Goal: Information Seeking & Learning: Learn about a topic

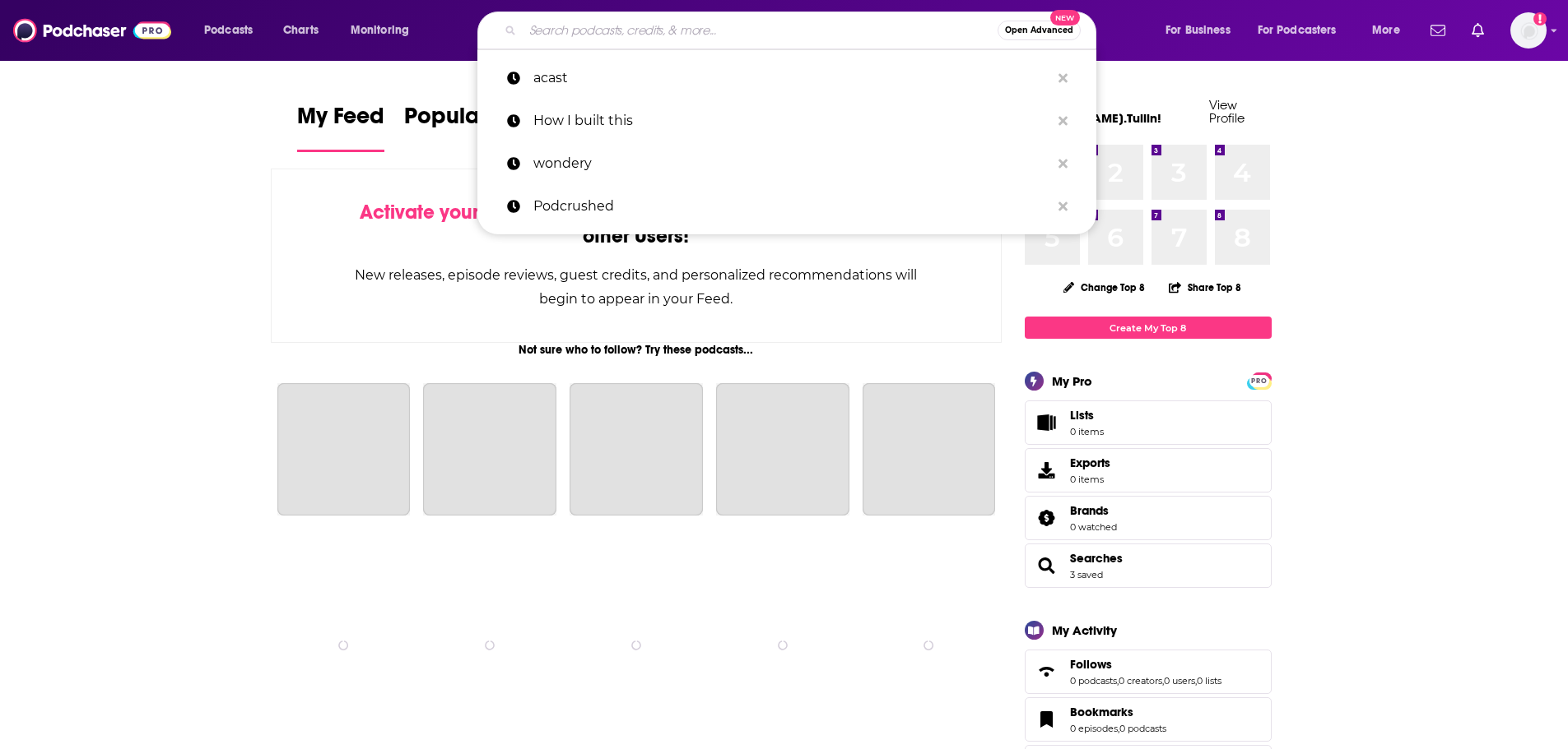
click at [644, 24] on input "Search podcasts, credits, & more..." at bounding box center [761, 30] width 475 height 26
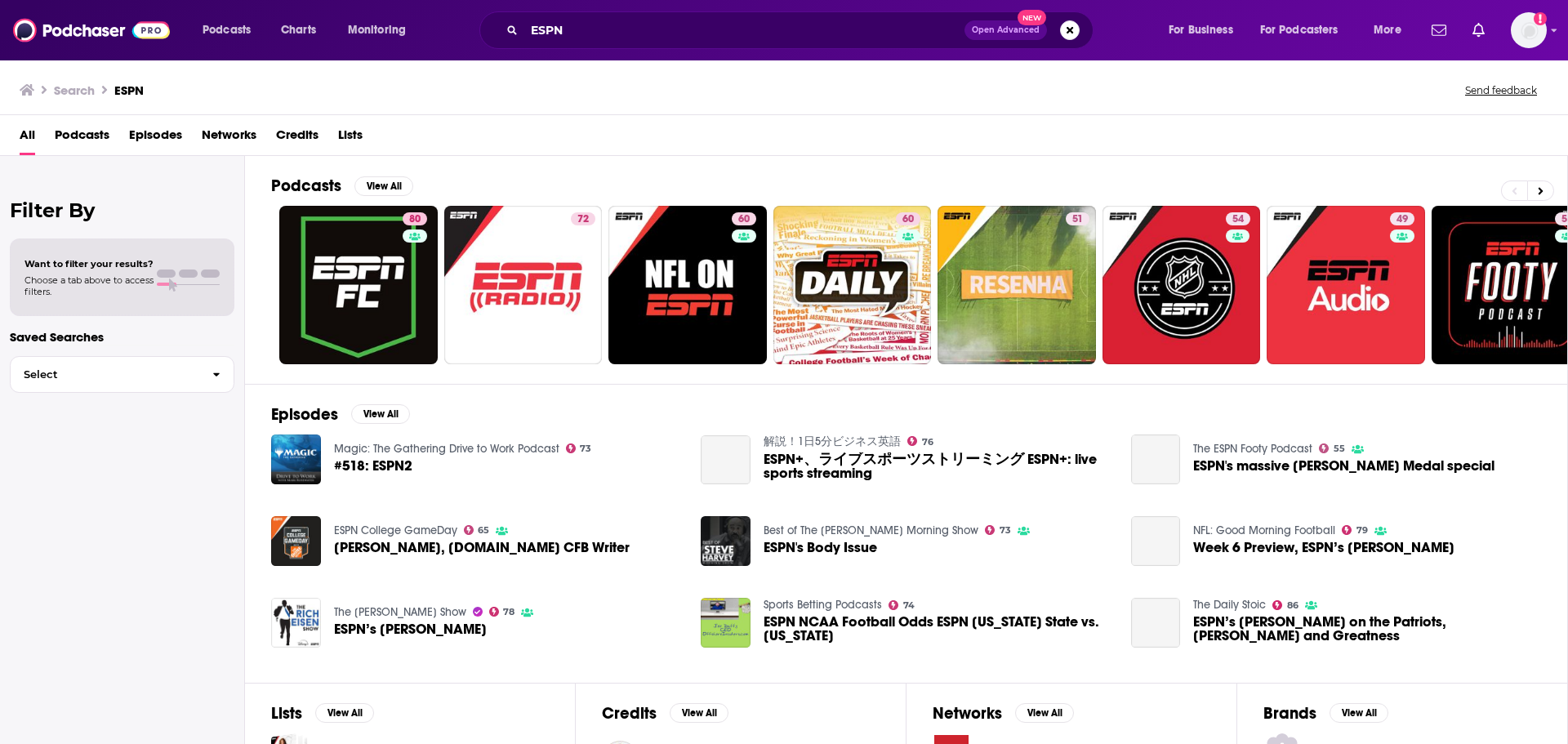
click at [106, 130] on span "Podcasts" at bounding box center [82, 137] width 55 height 33
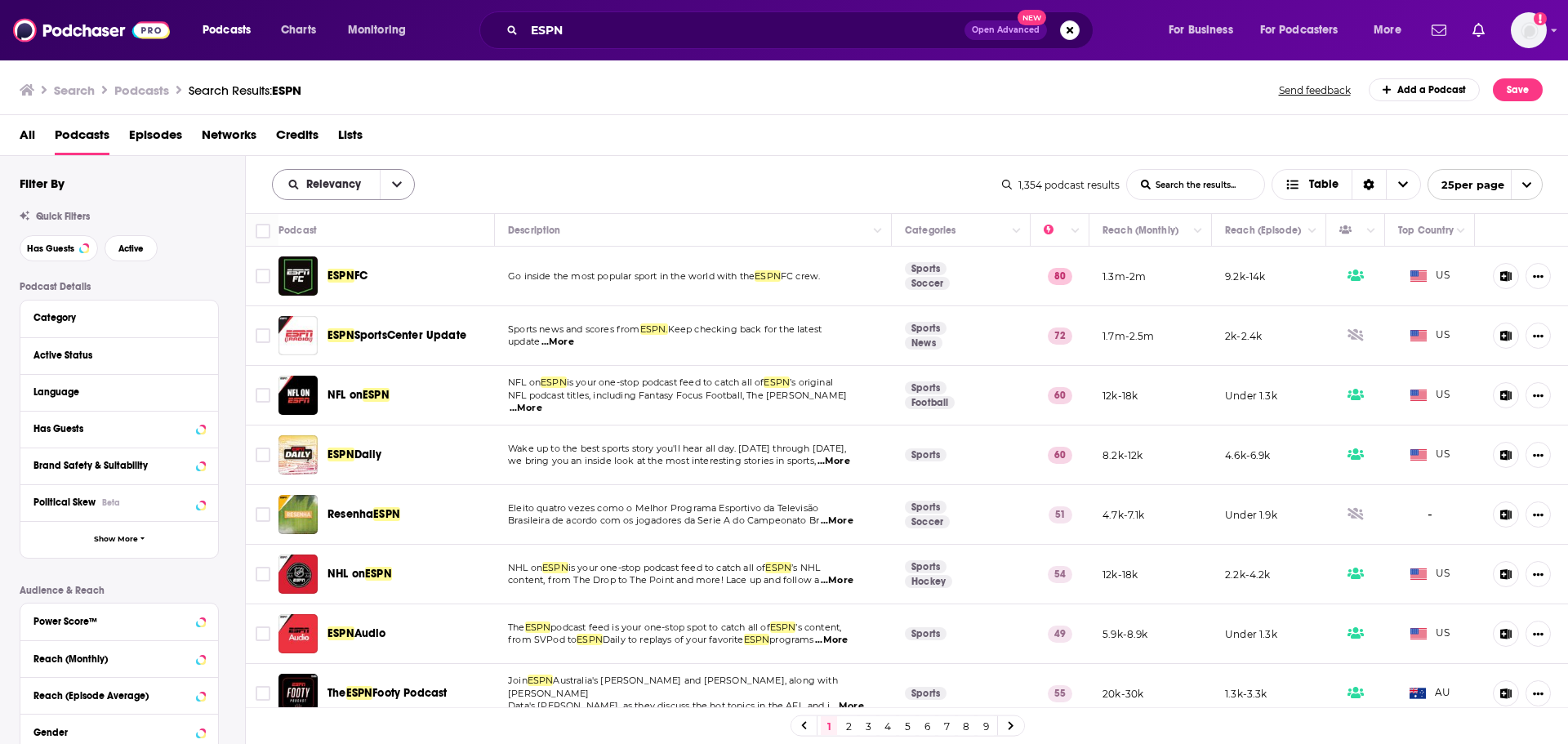
click at [404, 185] on button "open menu" at bounding box center [397, 184] width 34 height 30
click at [334, 320] on span "Power Score" at bounding box center [354, 324] width 97 height 9
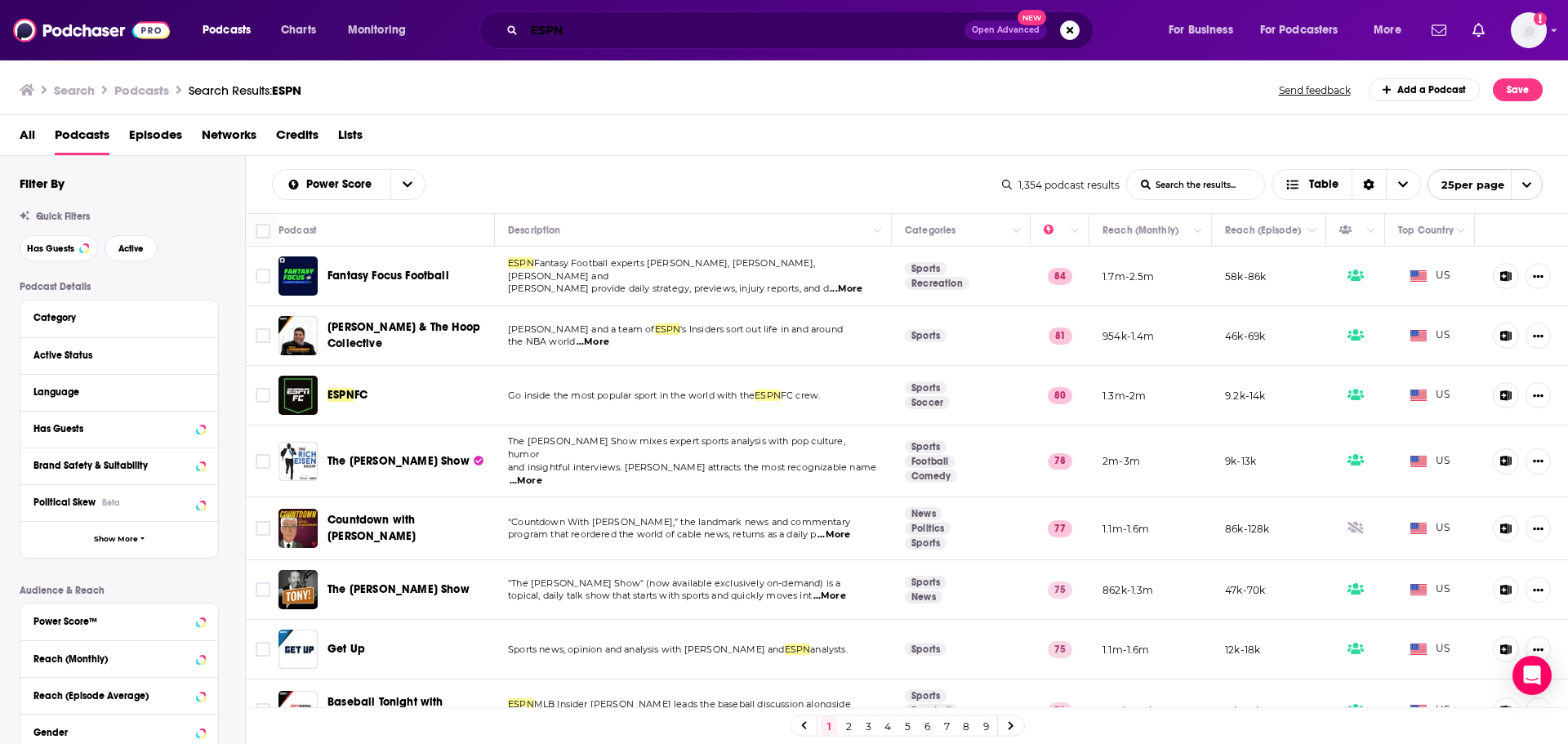
click at [635, 37] on input "ESPN" at bounding box center [744, 30] width 440 height 26
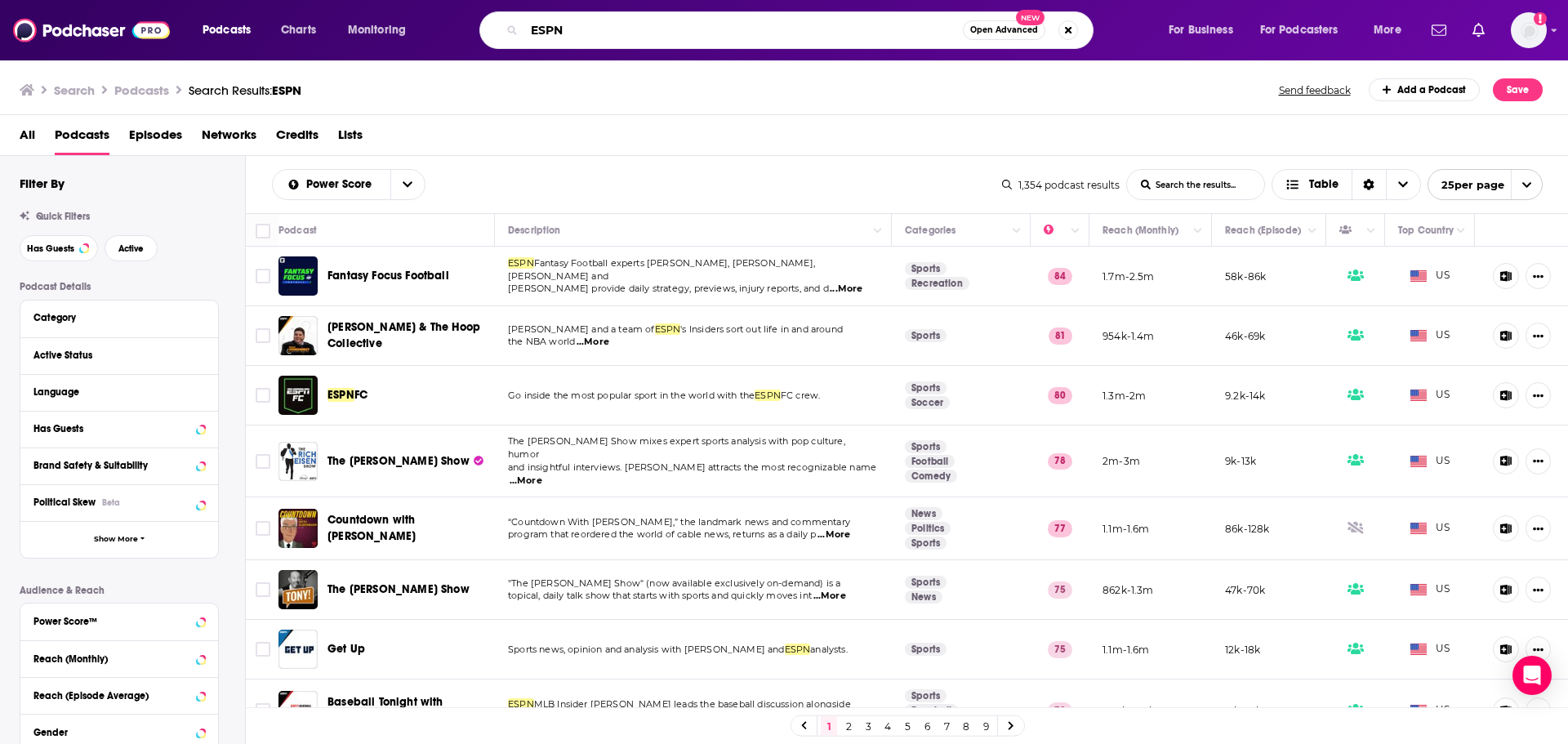
drag, startPoint x: 600, startPoint y: 30, endPoint x: 443, endPoint y: 33, distance: 157.0
click at [443, 33] on div "Podcasts Charts Monitoring ESPN Open Advanced New For Business For Podcasters M…" at bounding box center [804, 30] width 1226 height 37
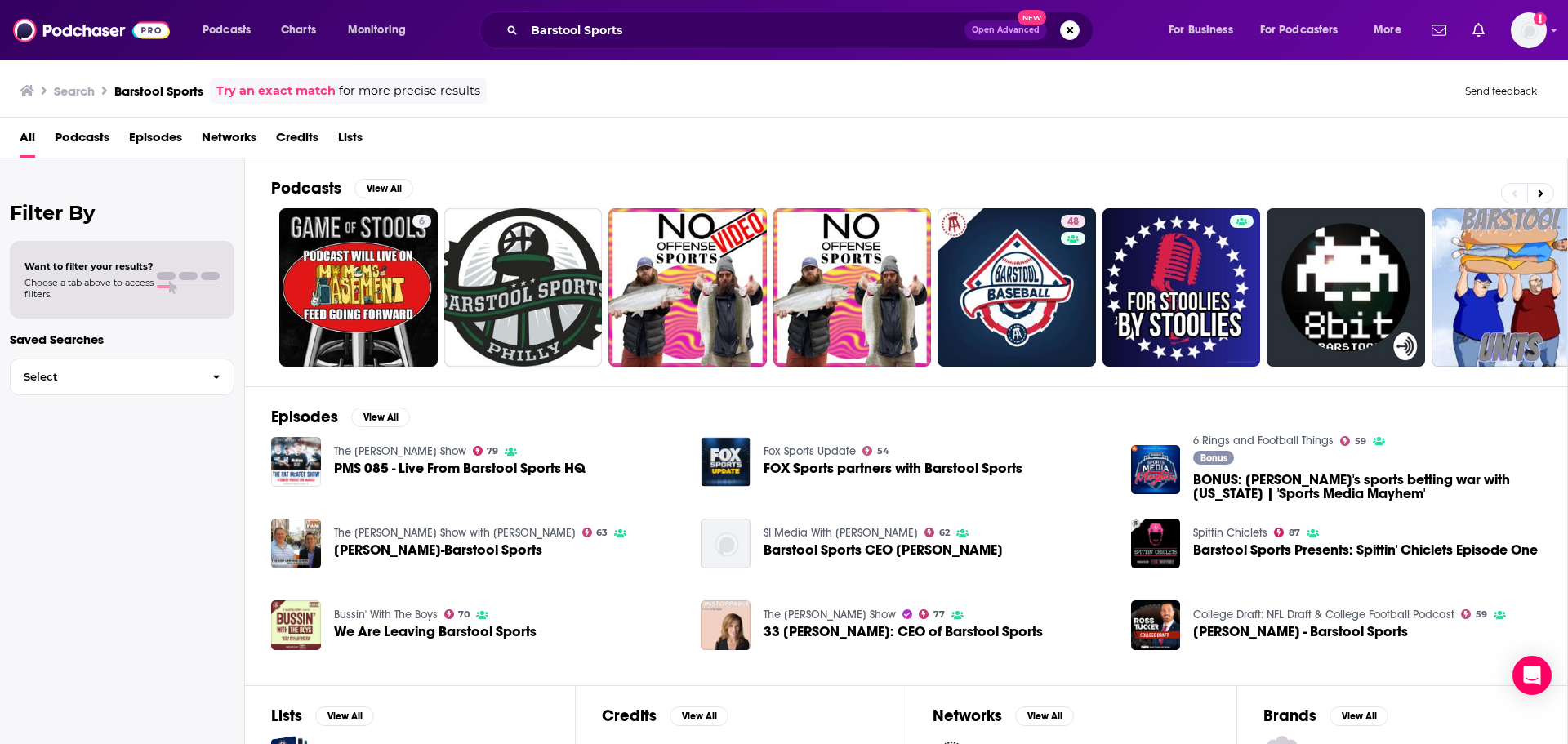
click at [91, 138] on span "Podcasts" at bounding box center [82, 140] width 55 height 33
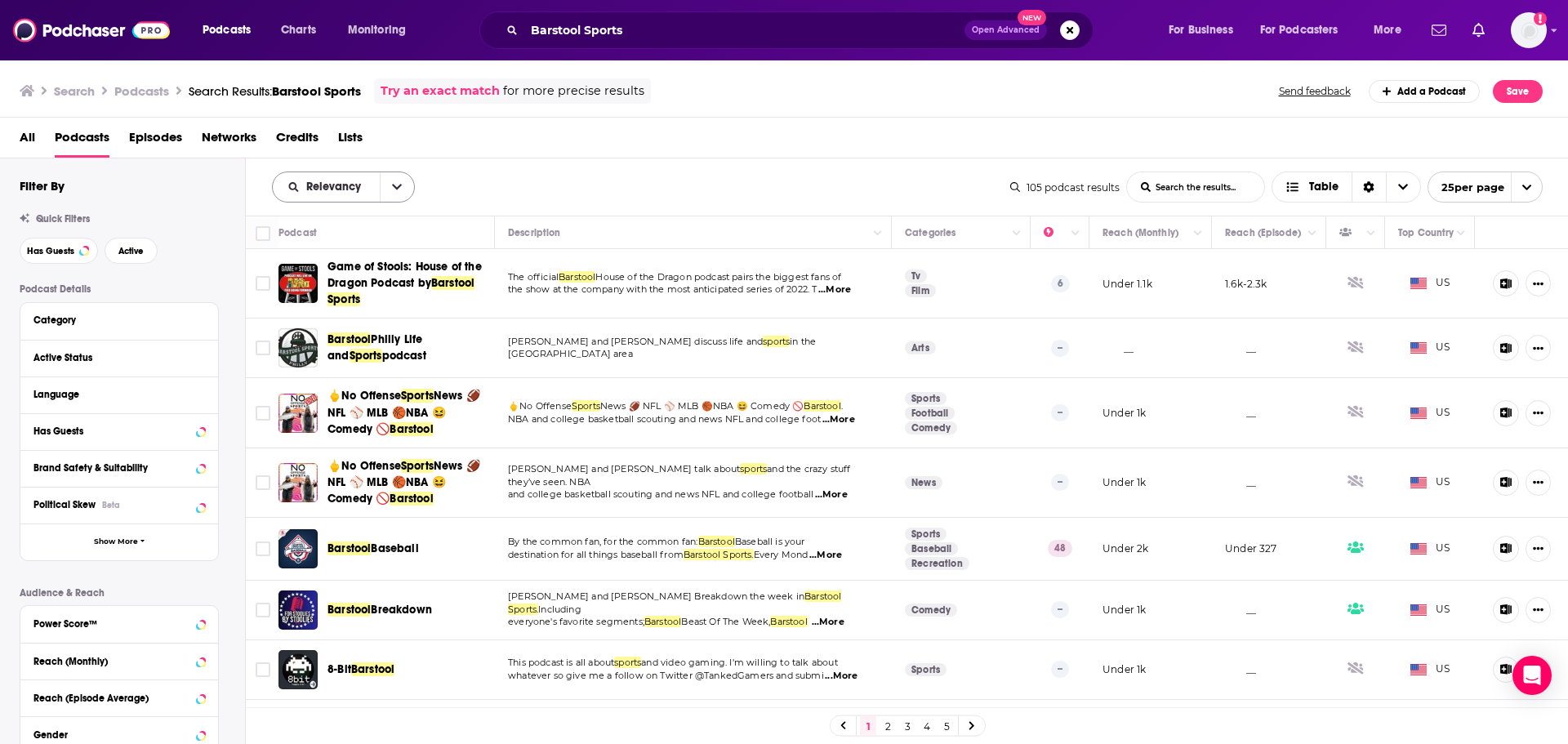
click at [395, 189] on icon "open menu" at bounding box center [397, 187] width 10 height 11
click at [322, 326] on span "Power Score" at bounding box center [354, 326] width 97 height 9
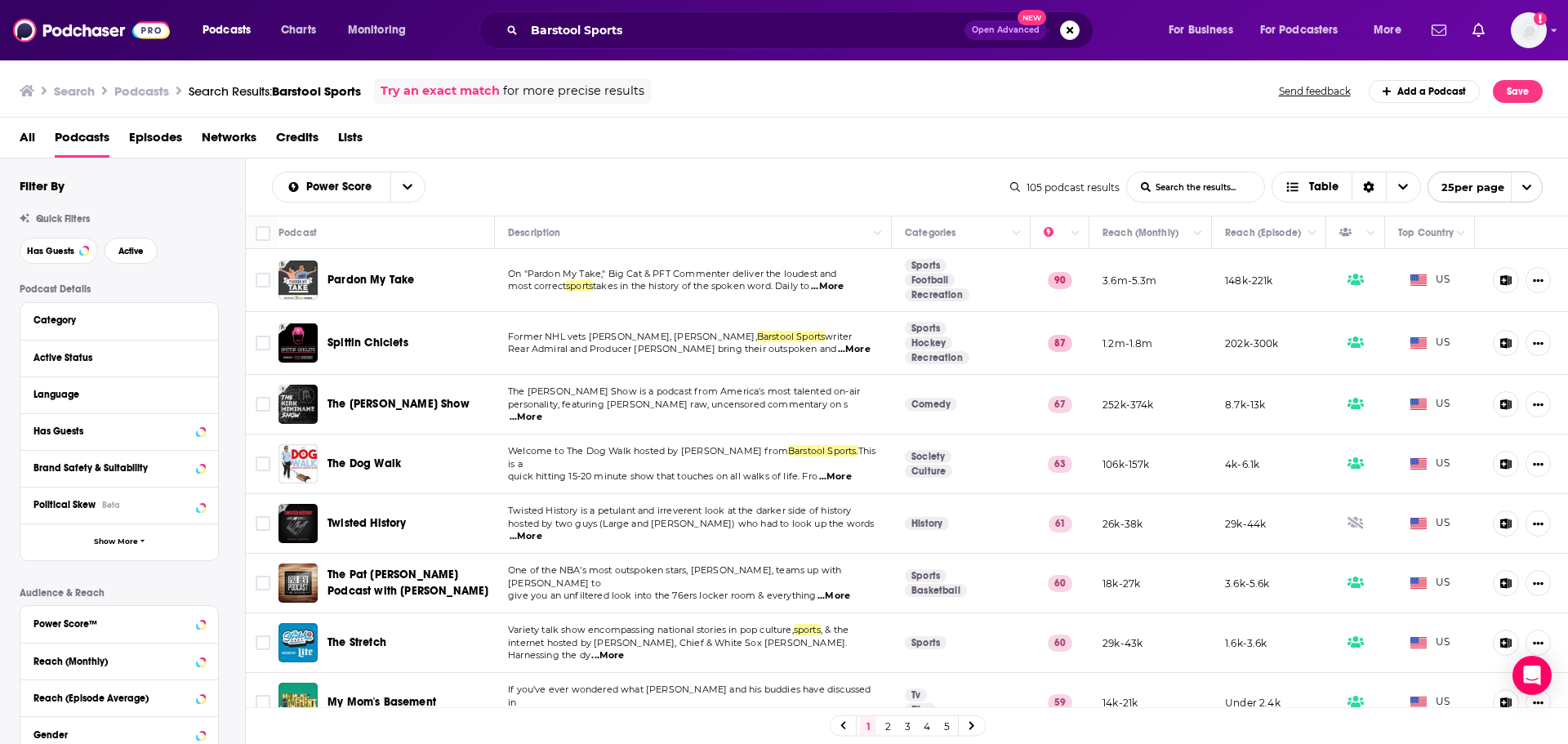
click at [841, 348] on span "...More" at bounding box center [854, 349] width 33 height 13
click at [542, 411] on span "...More" at bounding box center [526, 417] width 33 height 13
click at [838, 347] on span "...More" at bounding box center [854, 349] width 33 height 13
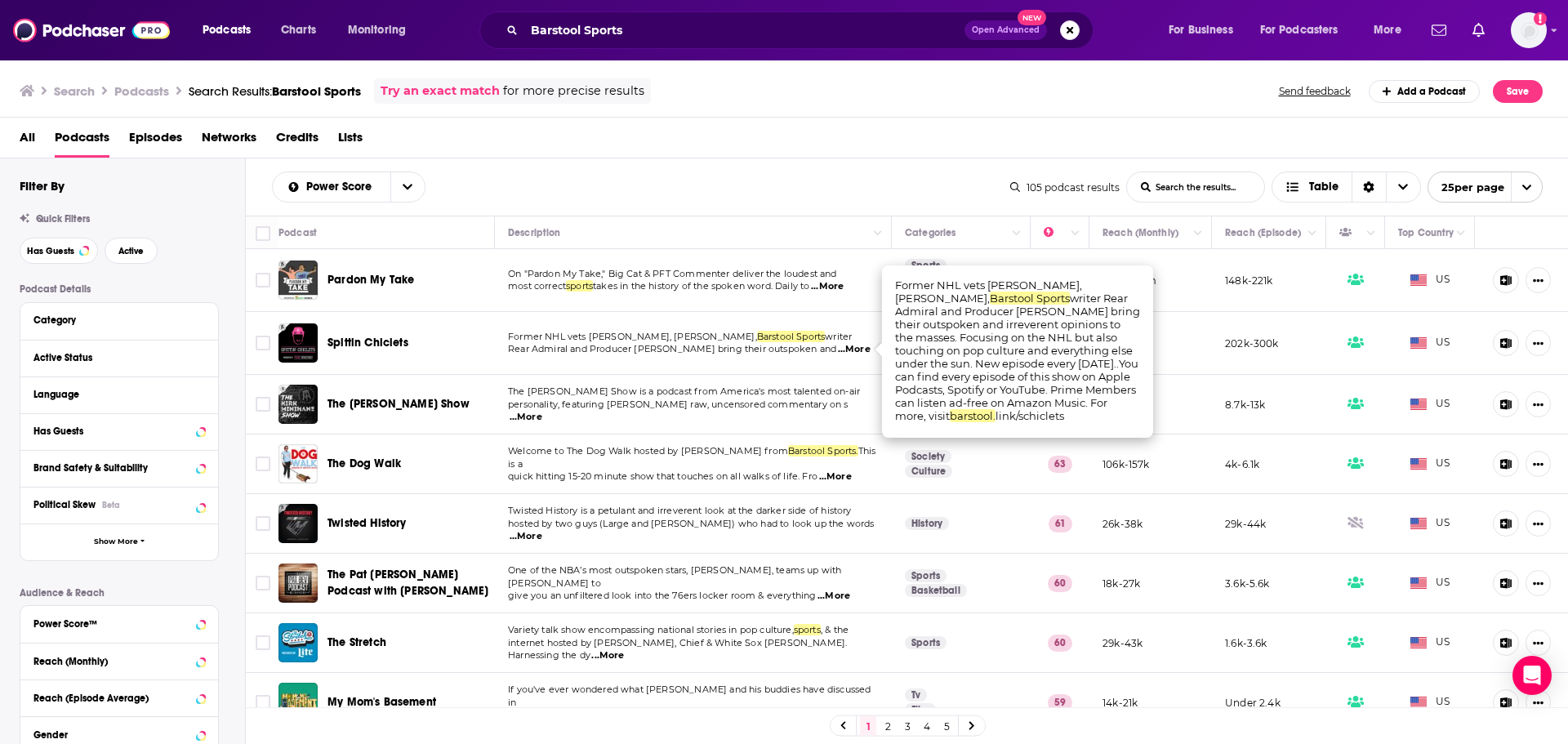
click at [838, 343] on span "...More" at bounding box center [854, 349] width 33 height 13
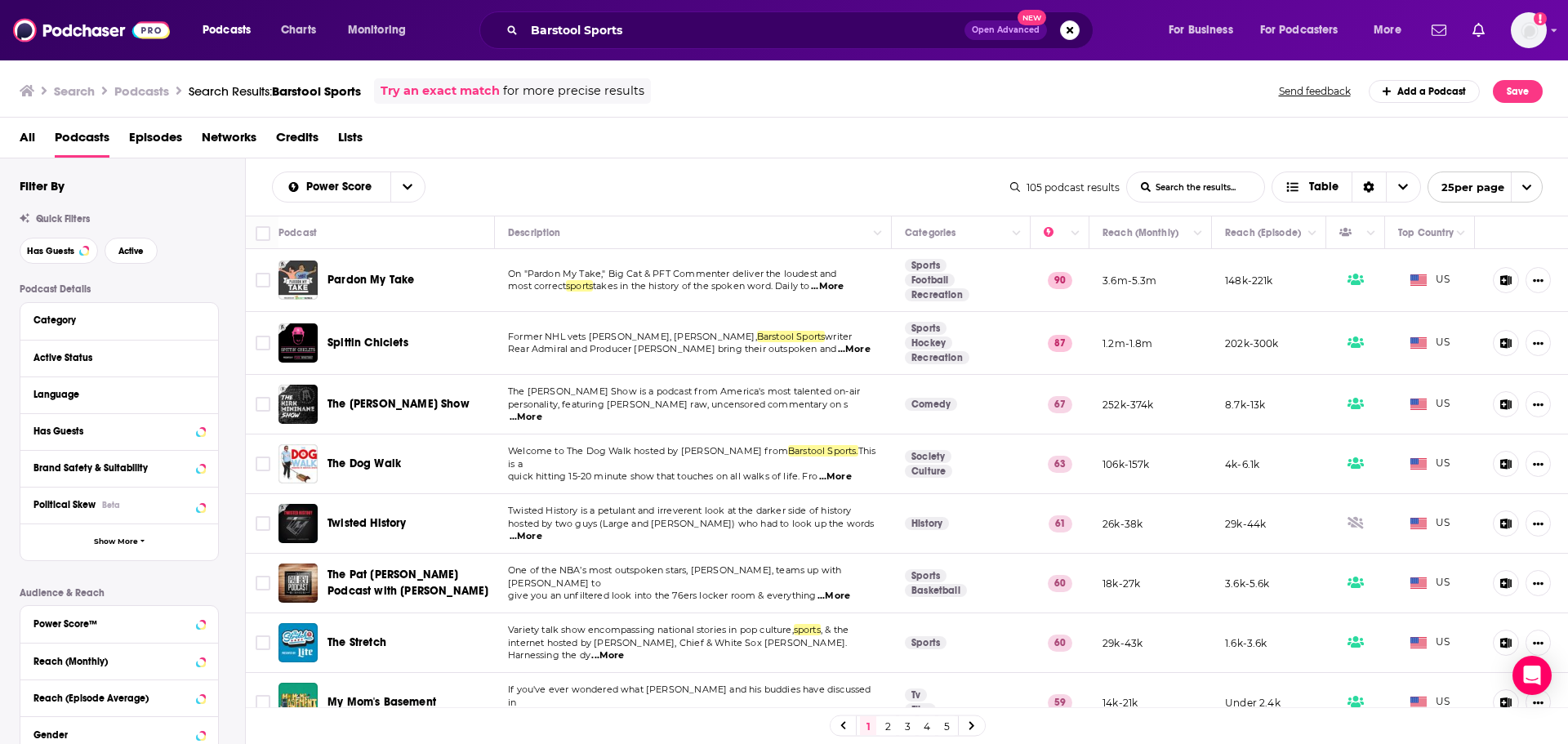
scroll to position [81, 0]
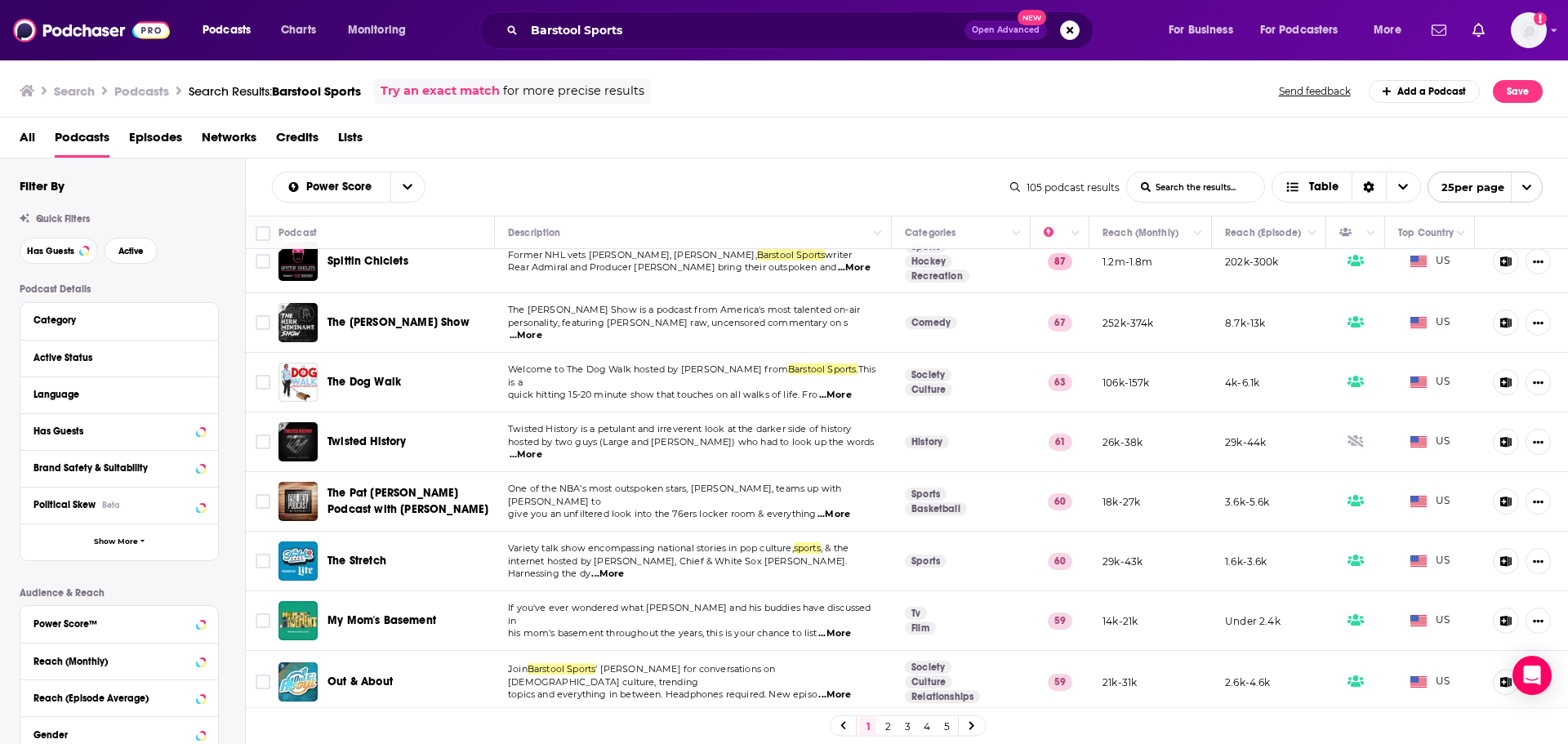
click at [838, 343] on td "The [PERSON_NAME] Show is a podcast from America's most talented on-air persona…" at bounding box center [694, 323] width 397 height 59
click at [838, 341] on td "The [PERSON_NAME] Show is a podcast from America's most talented on-air persona…" at bounding box center [694, 323] width 397 height 59
click at [542, 334] on span "...More" at bounding box center [526, 335] width 33 height 13
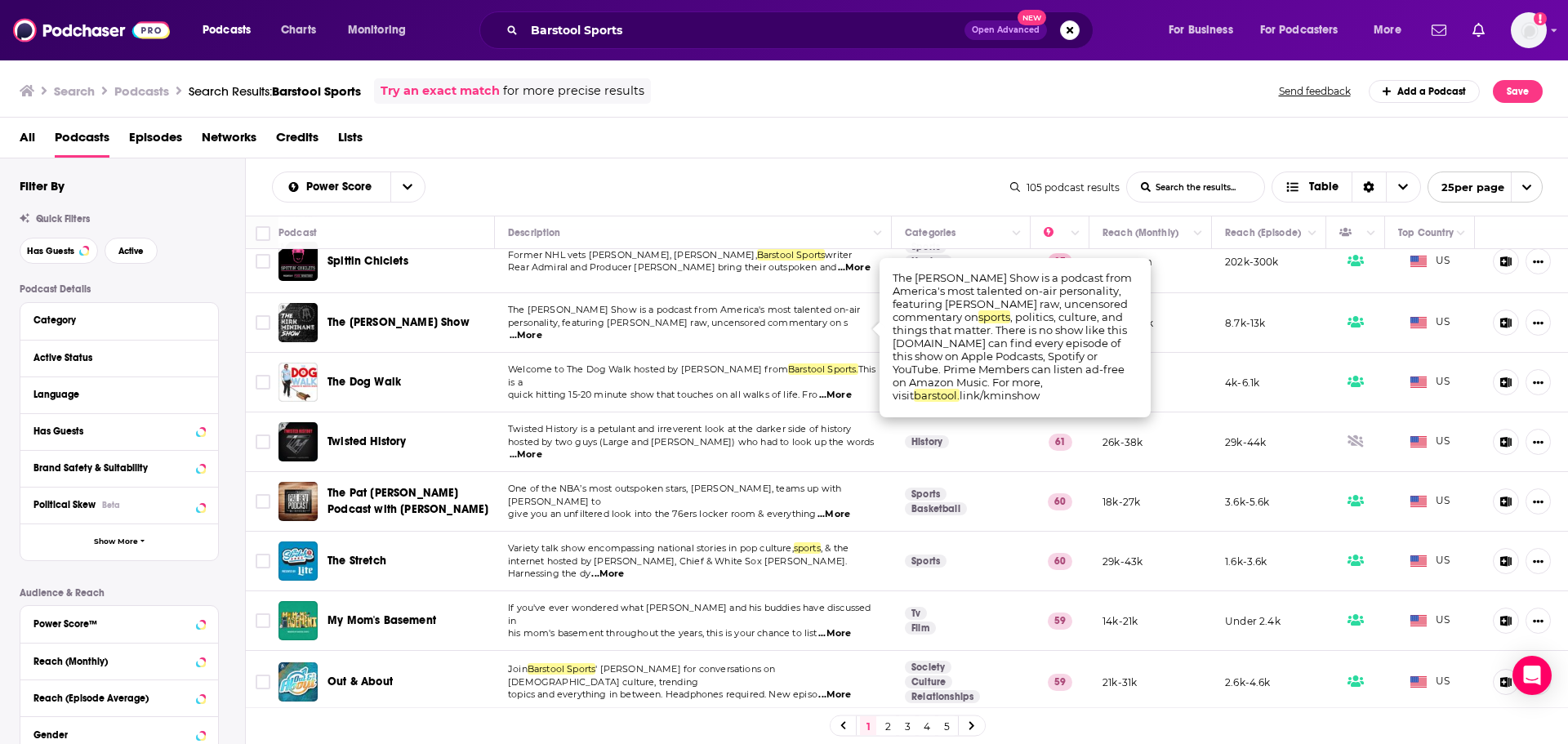
click at [542, 334] on span "...More" at bounding box center [526, 335] width 33 height 13
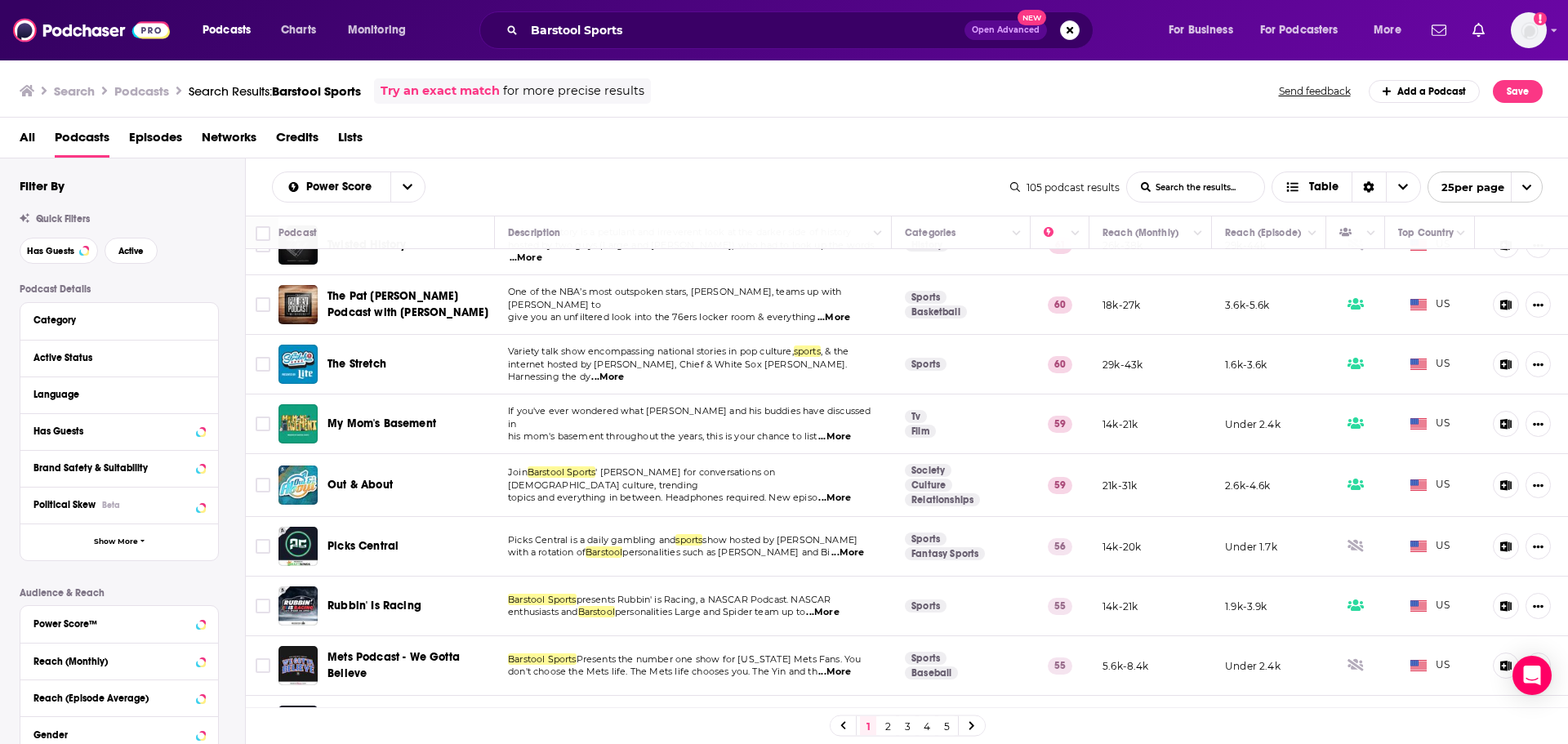
scroll to position [164, 0]
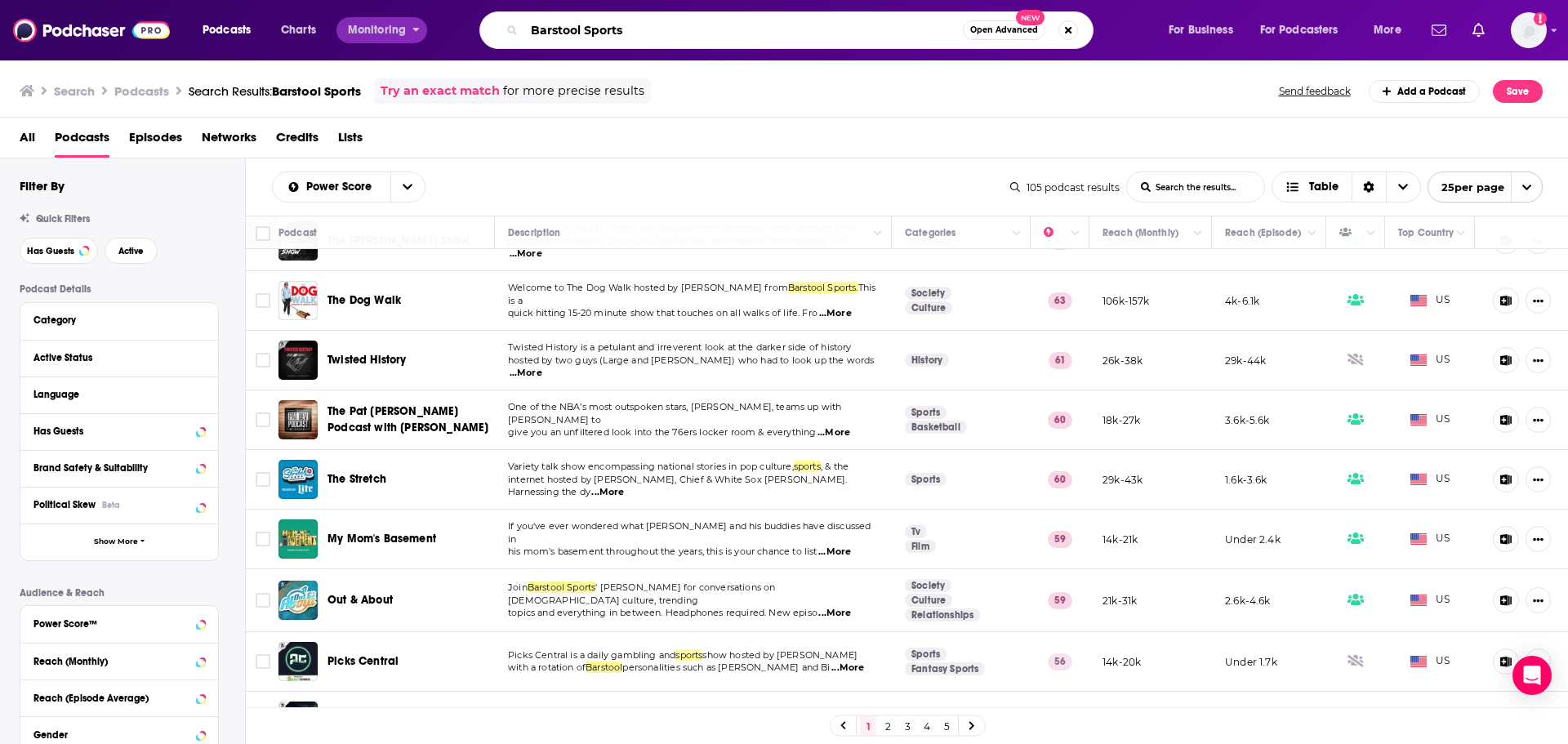
drag, startPoint x: 640, startPoint y: 31, endPoint x: 412, endPoint y: 23, distance: 228.1
click at [414, 23] on div "Podcasts Charts Monitoring Barstool Sports Open Advanced New For Business For P…" at bounding box center [804, 30] width 1226 height 37
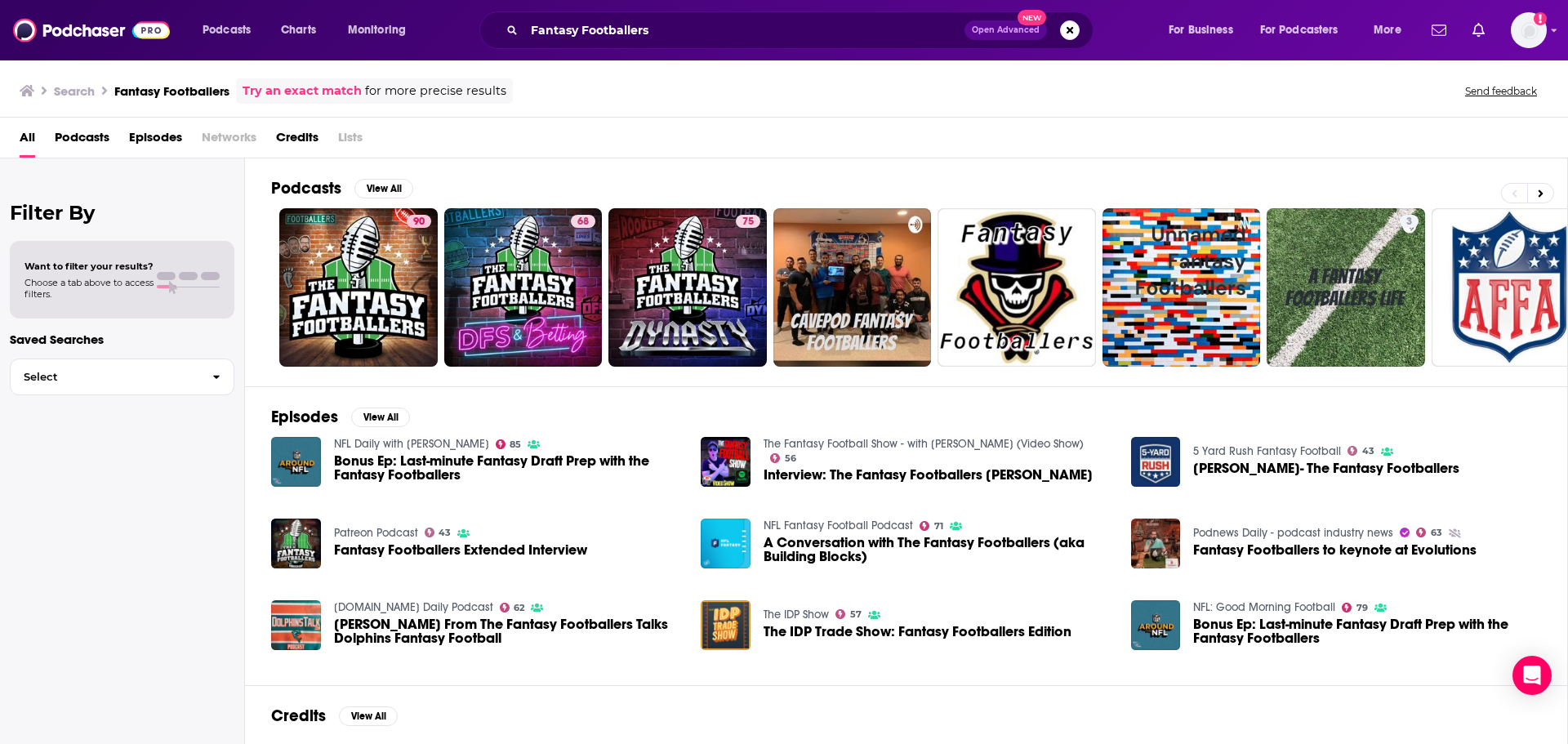
click at [85, 146] on span "Podcasts" at bounding box center [82, 140] width 55 height 33
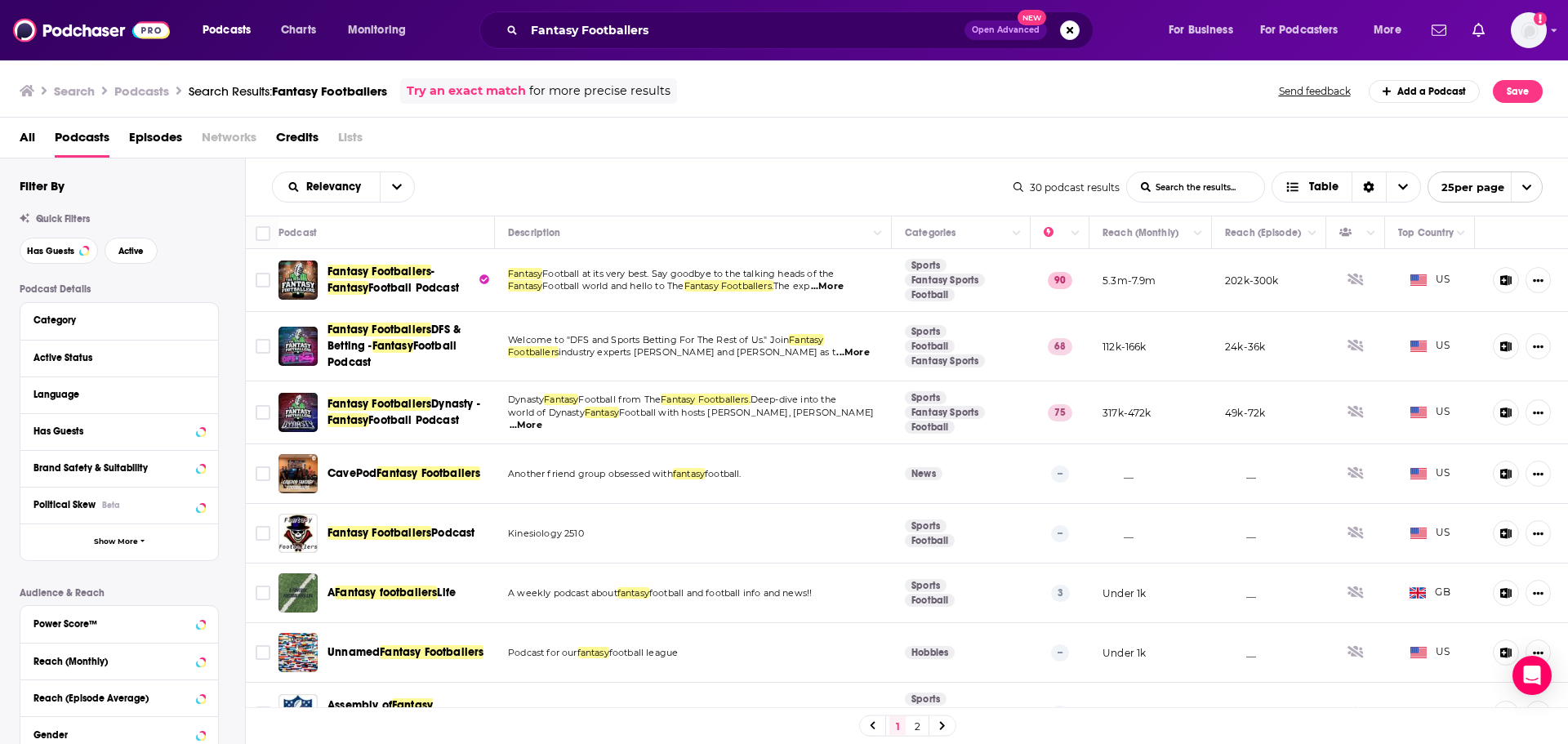
click at [843, 285] on span "...More" at bounding box center [827, 286] width 33 height 13
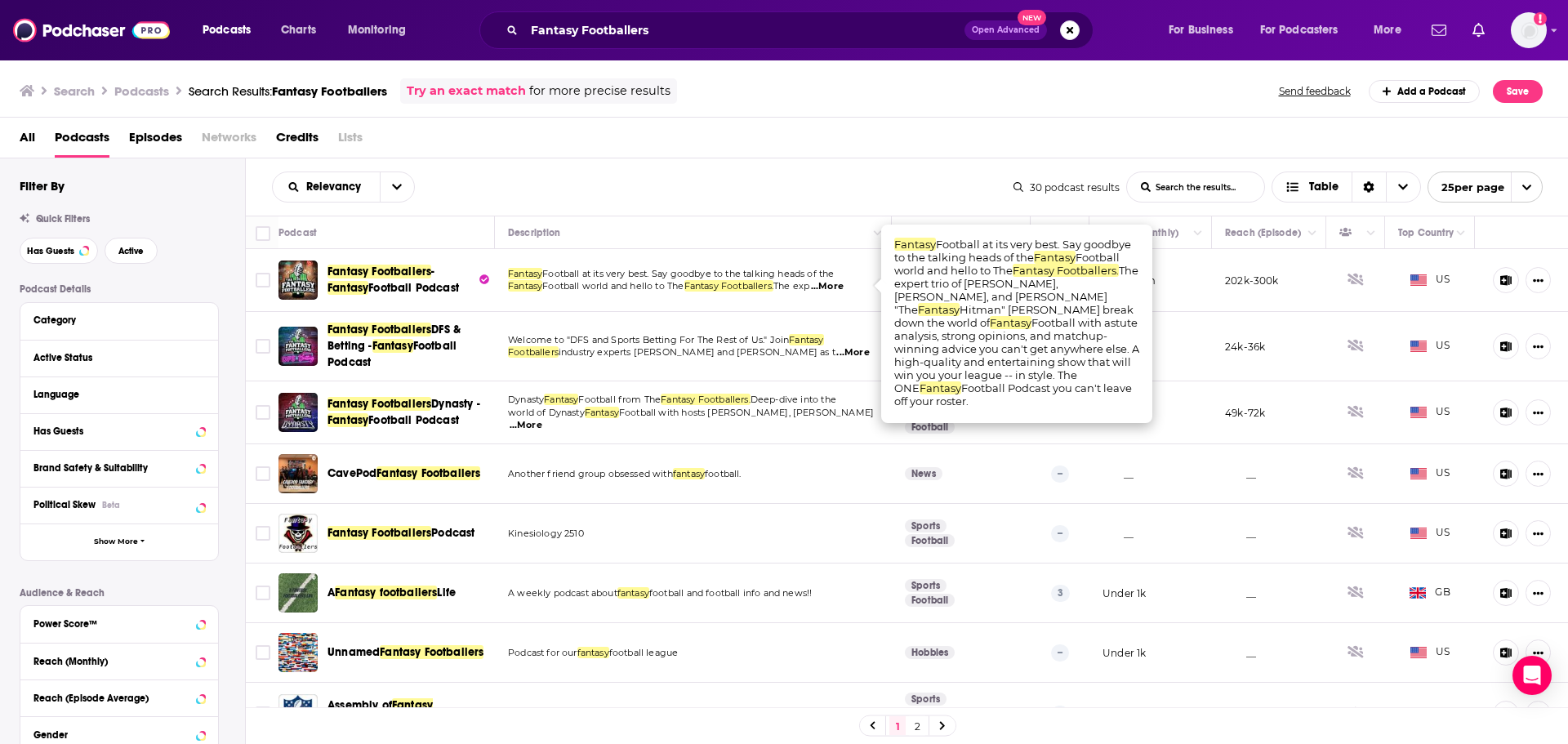
click at [843, 285] on span "...More" at bounding box center [827, 286] width 33 height 13
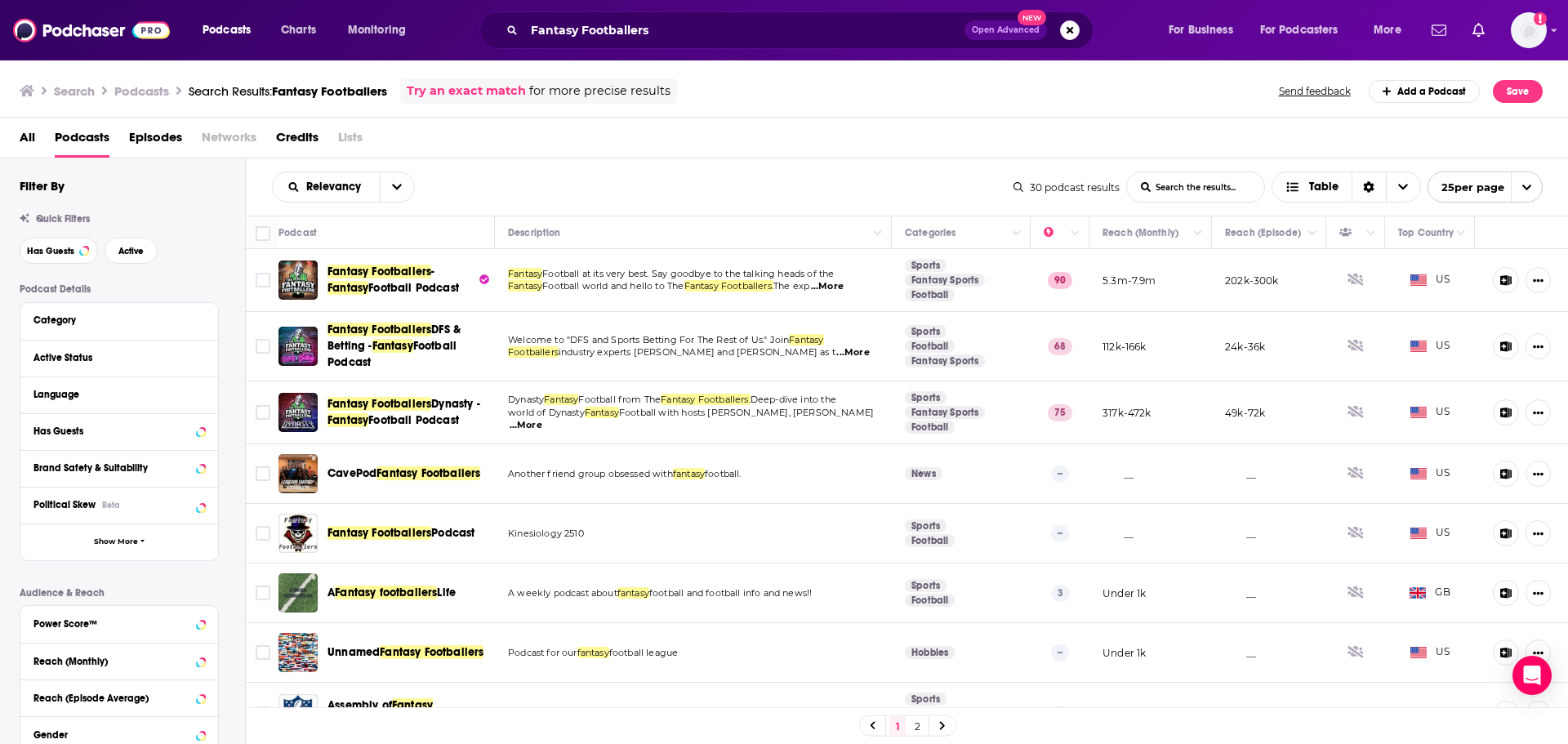
click at [844, 287] on span "...More" at bounding box center [827, 286] width 33 height 13
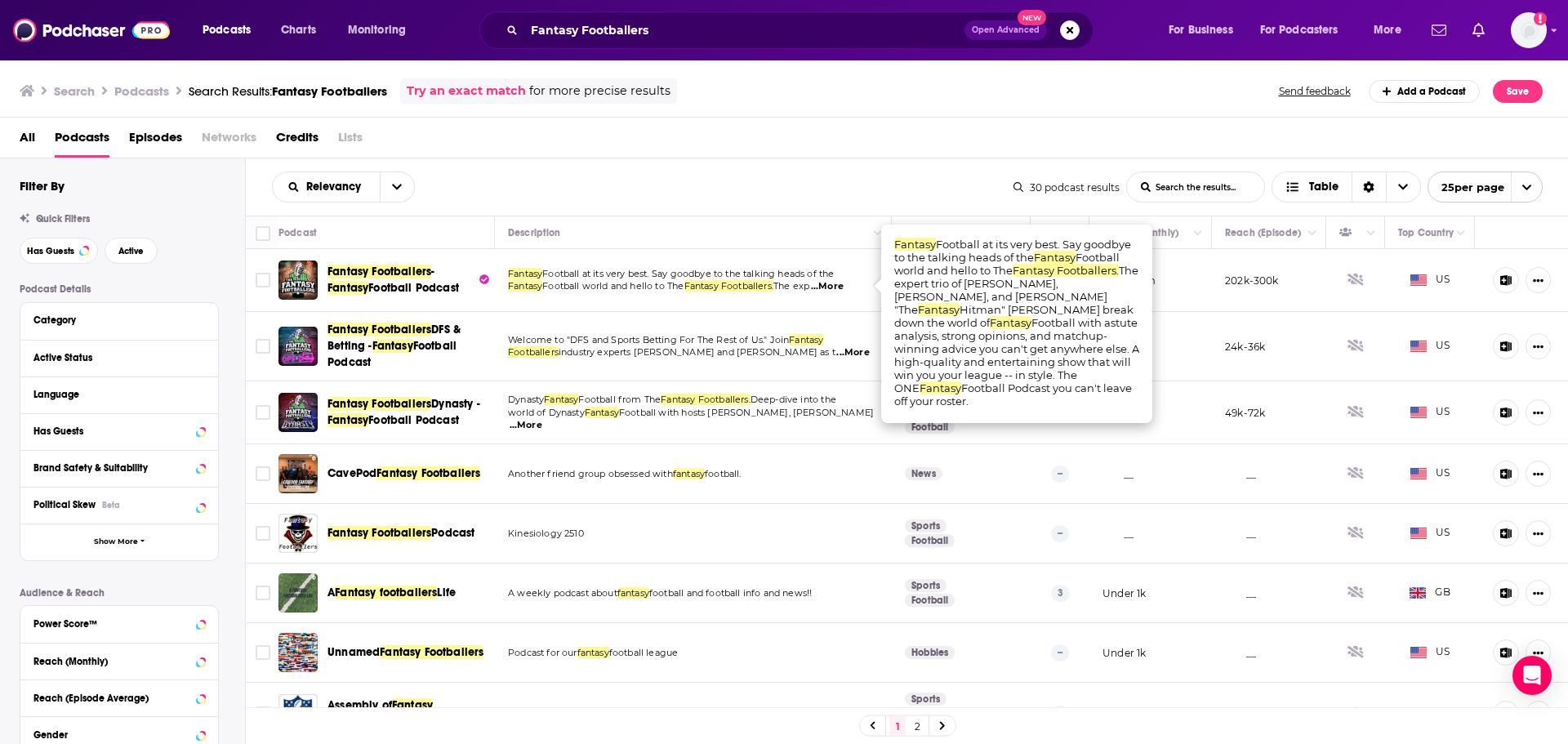
click at [844, 287] on span "...More" at bounding box center [827, 286] width 33 height 13
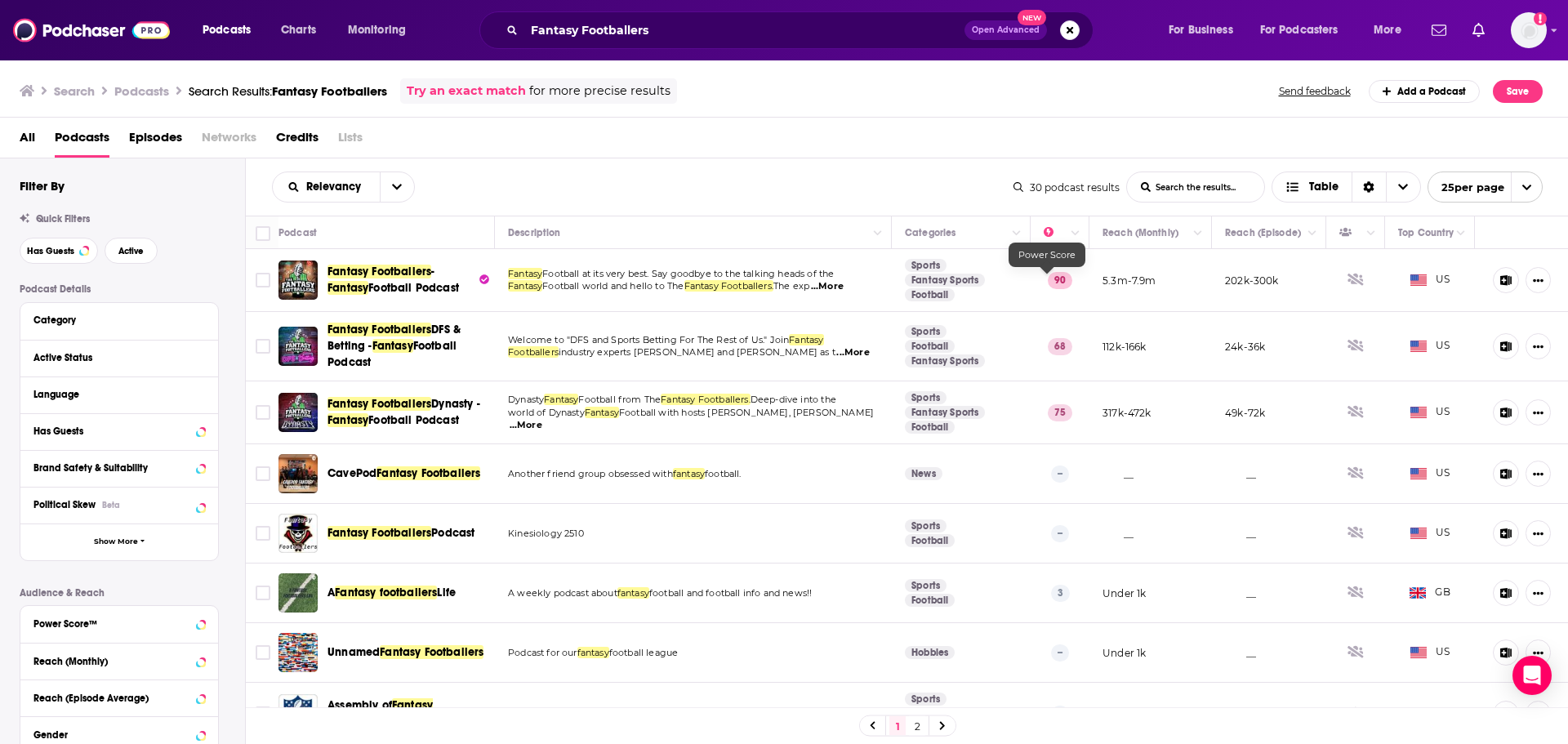
click at [1049, 277] on p "90" at bounding box center [1060, 280] width 25 height 16
click at [604, 25] on input "Fantasy Footballers" at bounding box center [744, 30] width 440 height 26
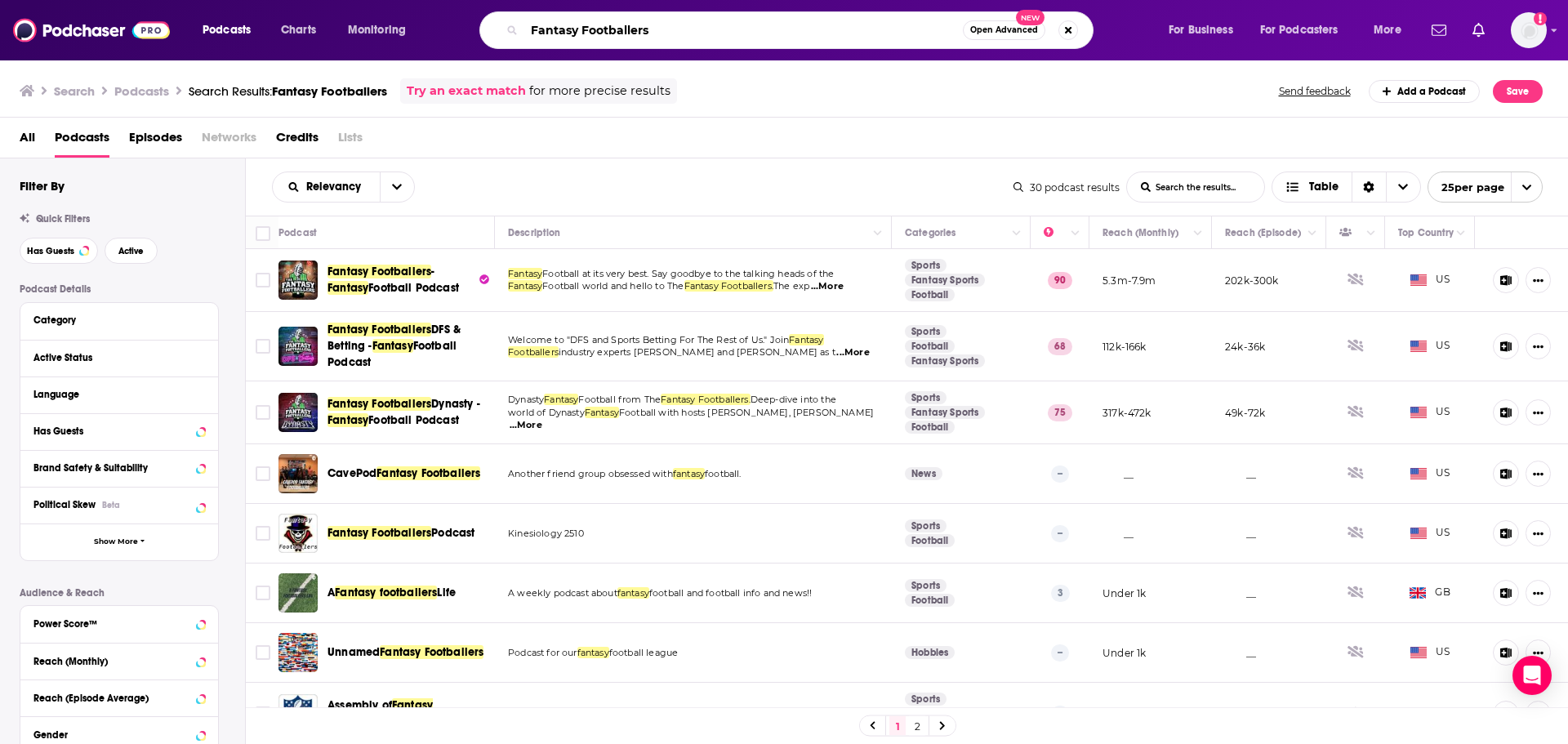
drag, startPoint x: 667, startPoint y: 34, endPoint x: 455, endPoint y: 25, distance: 212.2
click at [455, 25] on div "Fantasy Footballers Open Advanced New" at bounding box center [801, 30] width 698 height 37
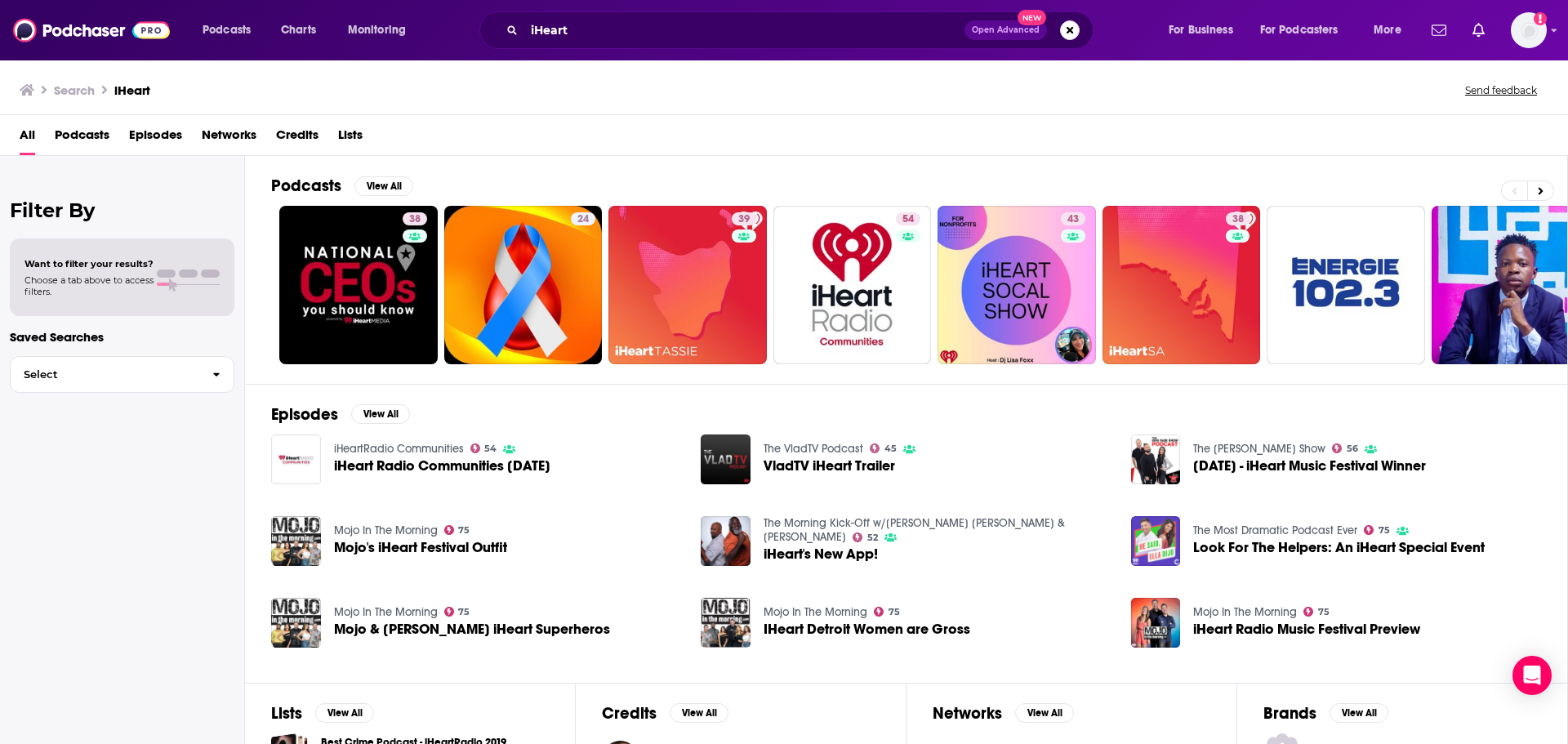
click at [98, 132] on span "Podcasts" at bounding box center [82, 137] width 55 height 33
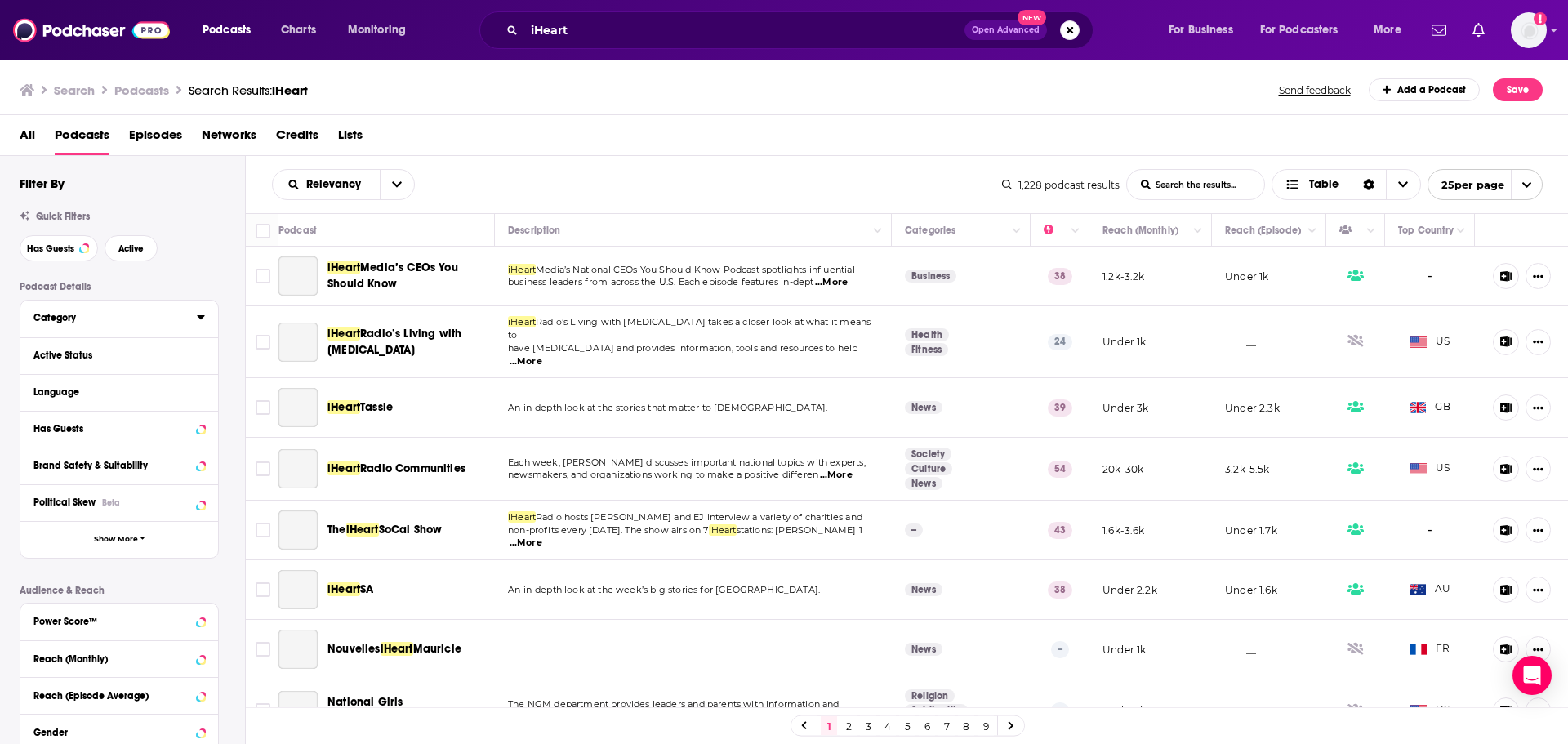
click at [126, 310] on button "Category" at bounding box center [114, 317] width 164 height 20
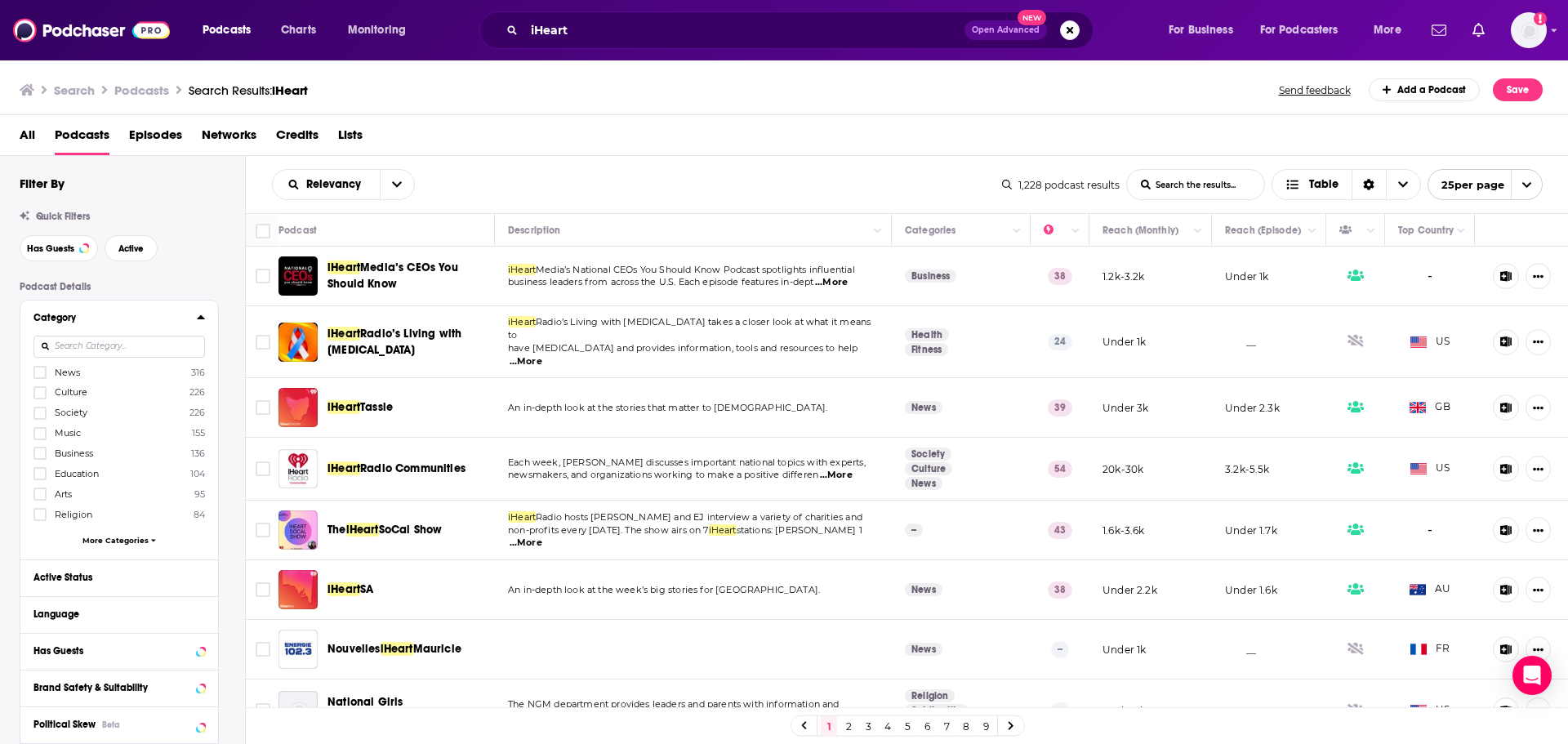
click at [202, 320] on icon at bounding box center [200, 317] width 8 height 4
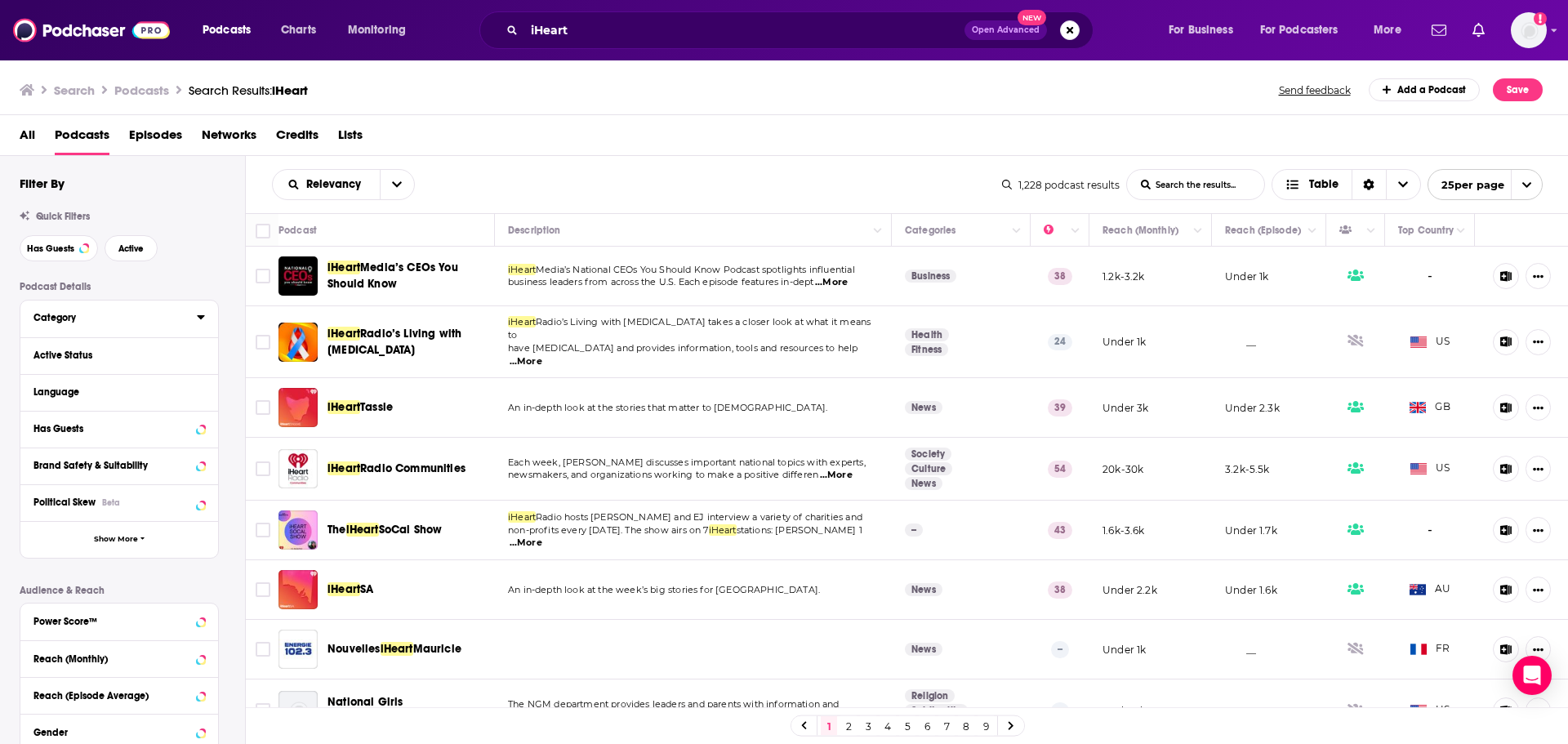
click at [202, 320] on icon at bounding box center [201, 316] width 8 height 13
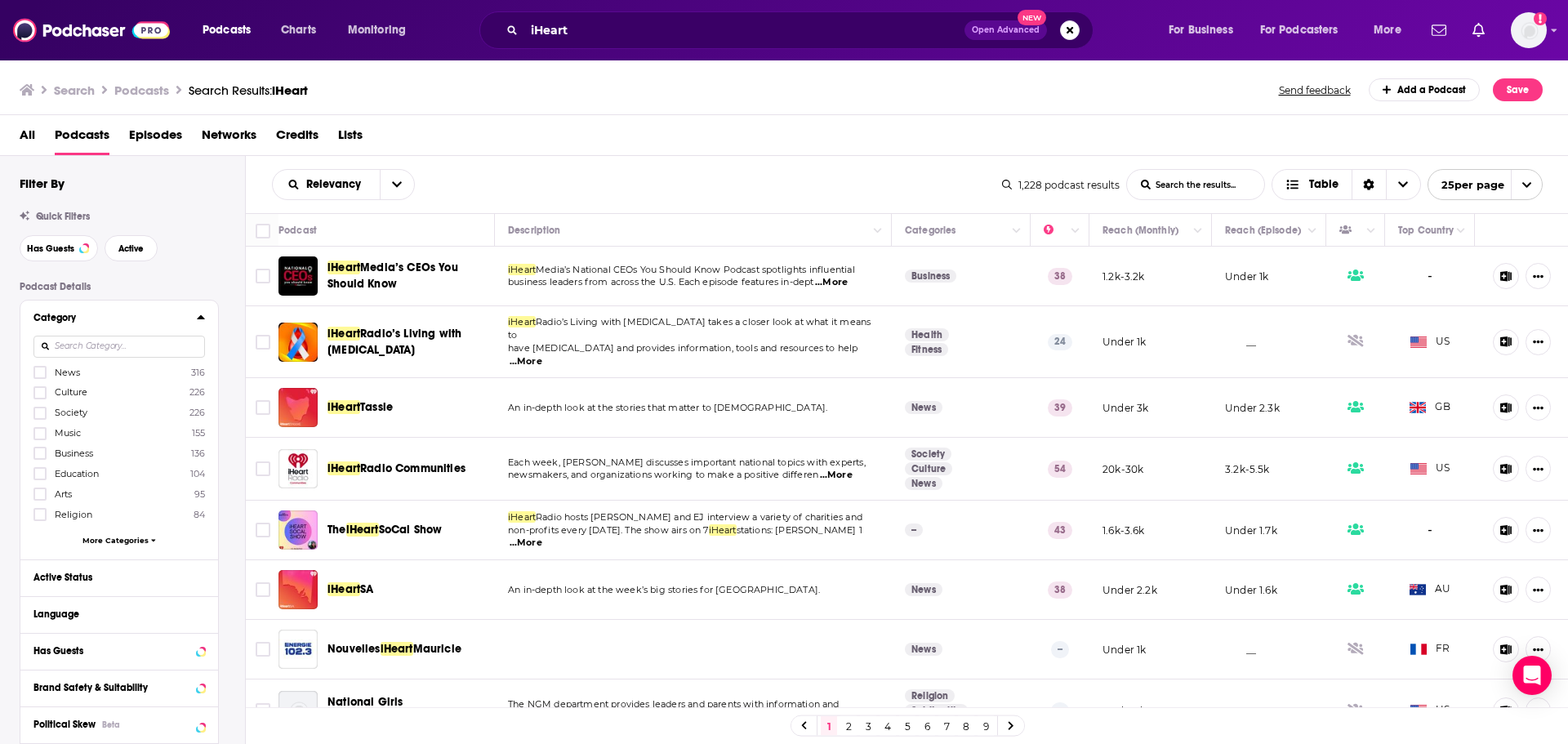
click at [110, 539] on span "More Categories" at bounding box center [115, 540] width 66 height 9
click at [73, 558] on span "Sports" at bounding box center [69, 554] width 28 height 11
click at [40, 561] on input "multiSelectOption-sports-9" at bounding box center [40, 561] width 0 height 0
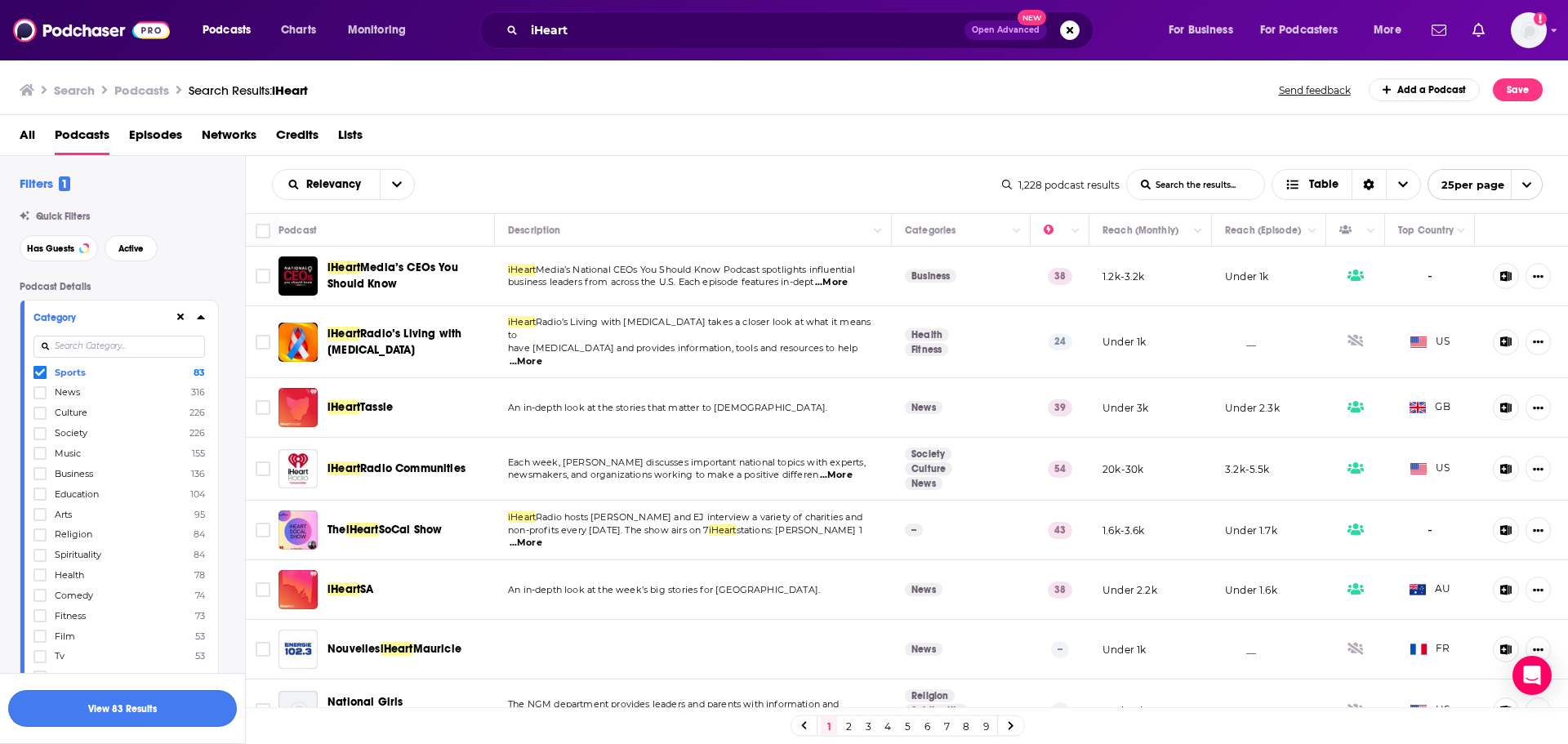
click at [113, 719] on button "View 83 Results" at bounding box center [123, 708] width 229 height 36
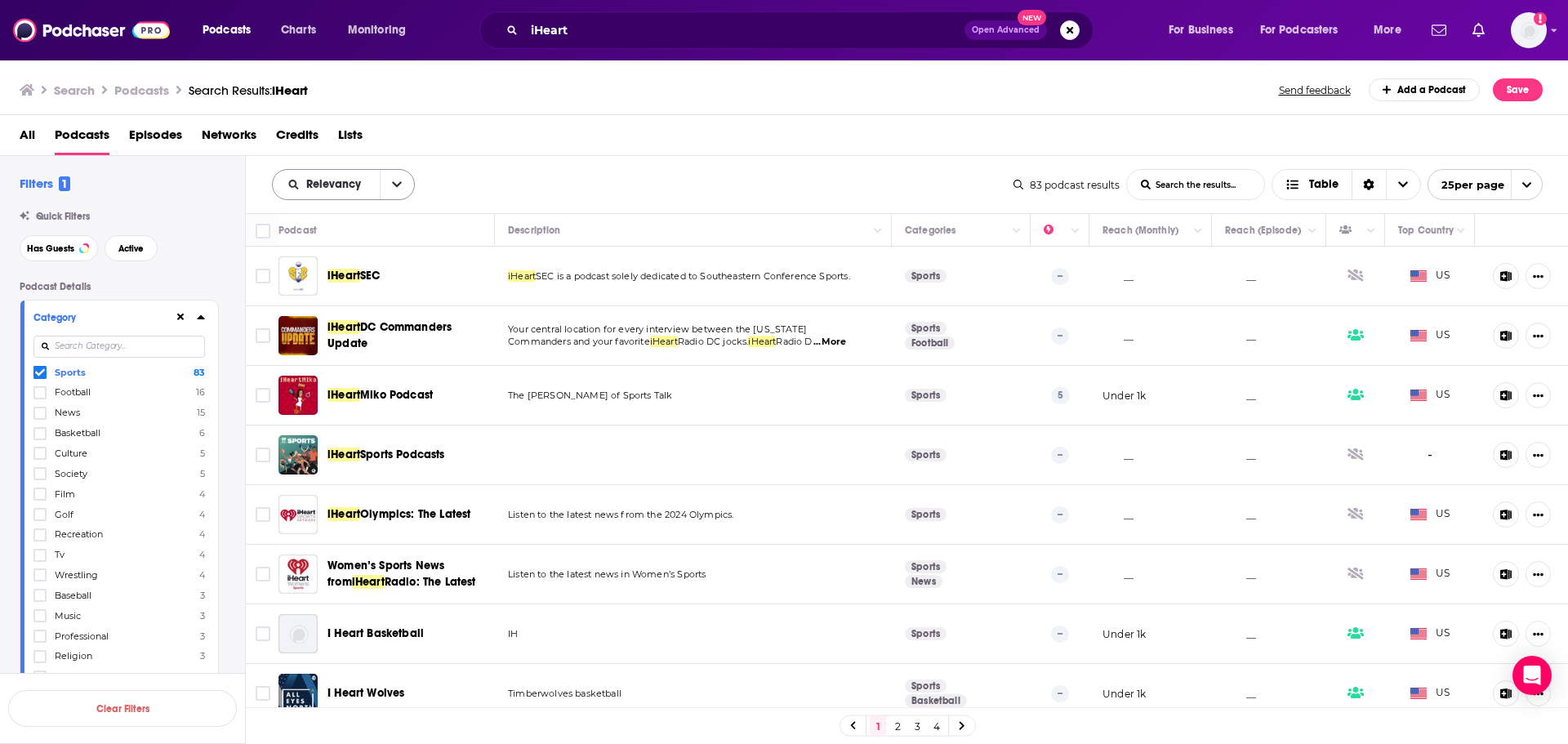
click at [376, 179] on span "Relevancy" at bounding box center [326, 184] width 107 height 11
click at [343, 325] on span "Power Score" at bounding box center [354, 324] width 97 height 9
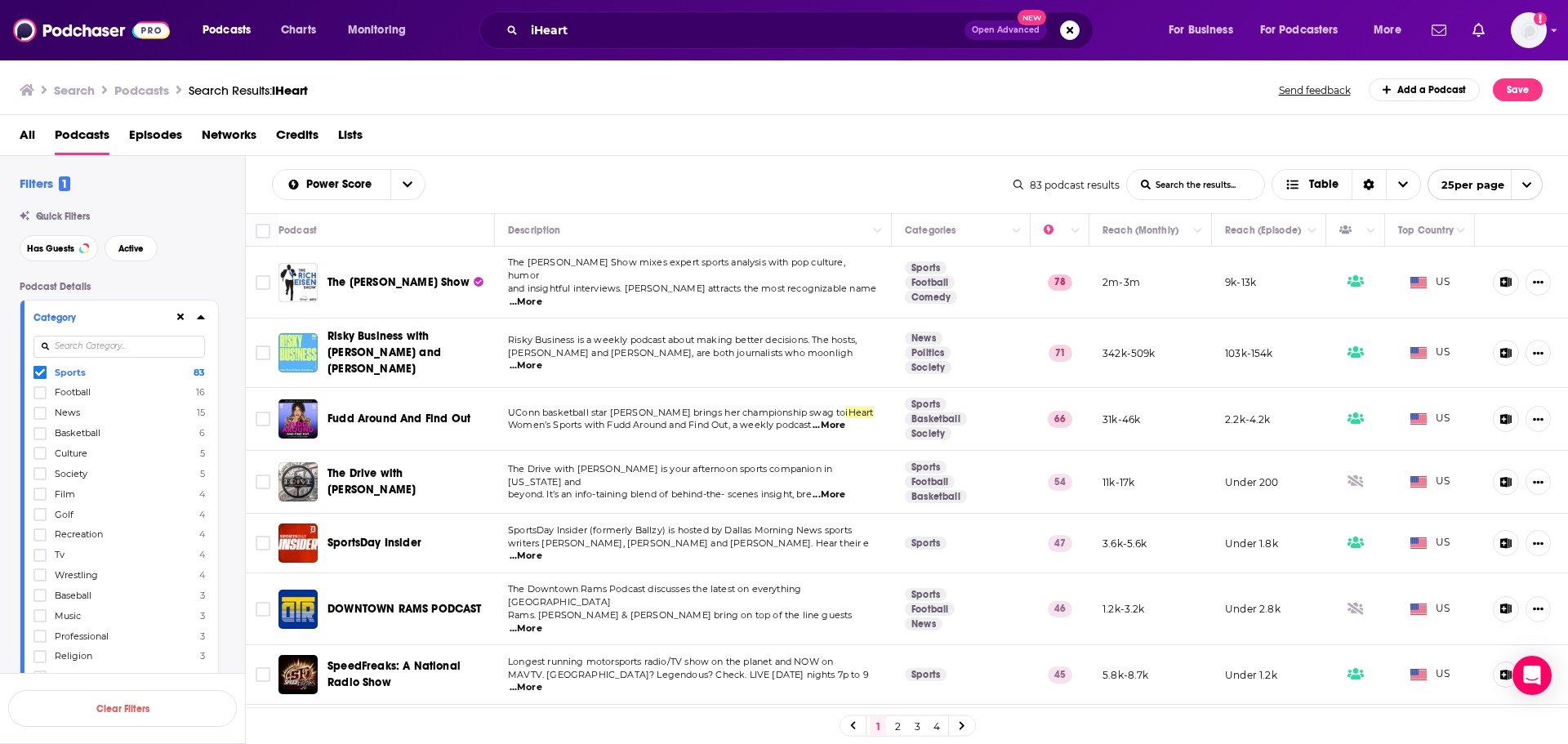
click at [542, 296] on span "...More" at bounding box center [526, 302] width 33 height 13
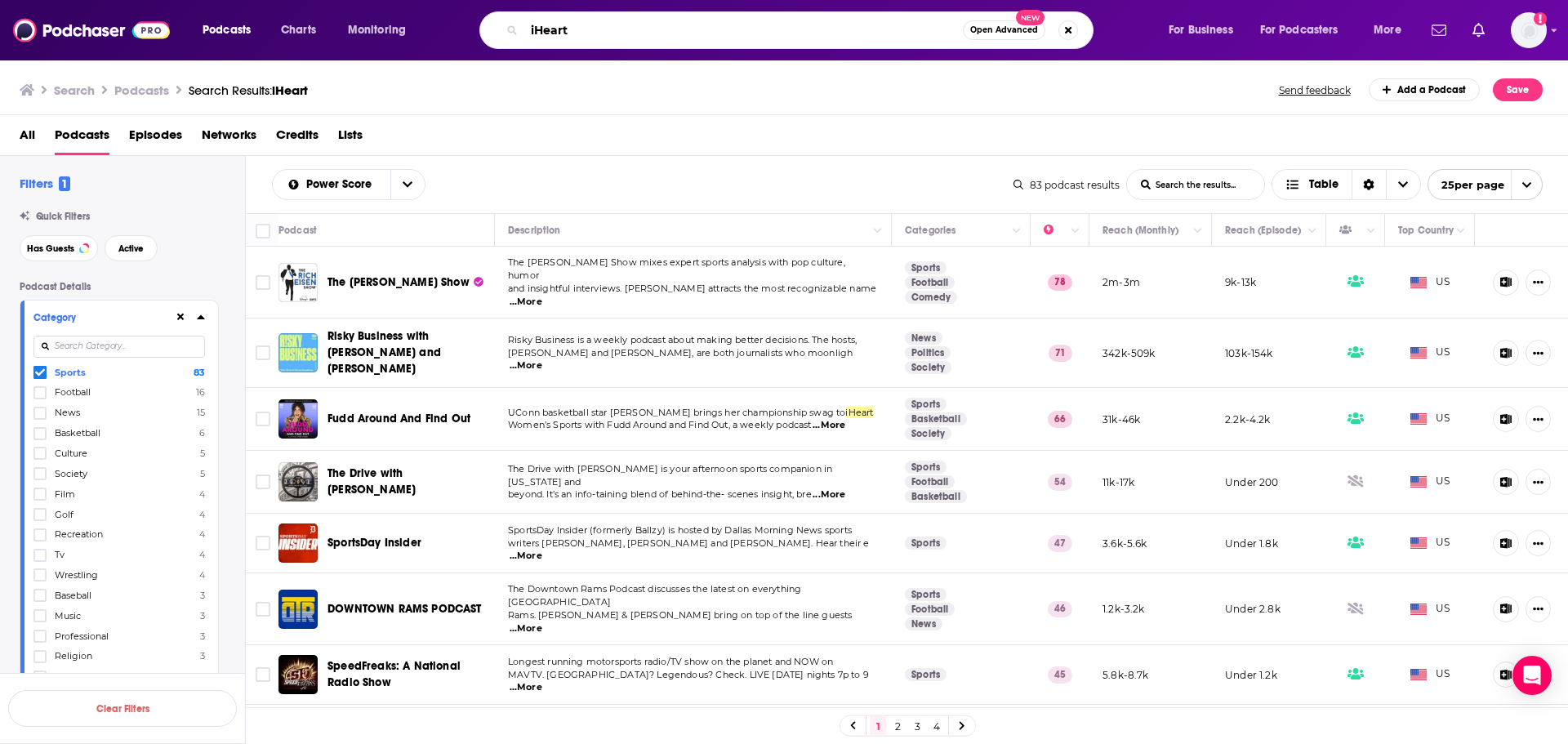
drag, startPoint x: 592, startPoint y: 38, endPoint x: 475, endPoint y: 38, distance: 117.0
click at [475, 38] on div "iHeart Open Advanced New" at bounding box center [801, 30] width 698 height 37
paste input "The [PERSON_NAME] Show"
type input "The [PERSON_NAME] Show"
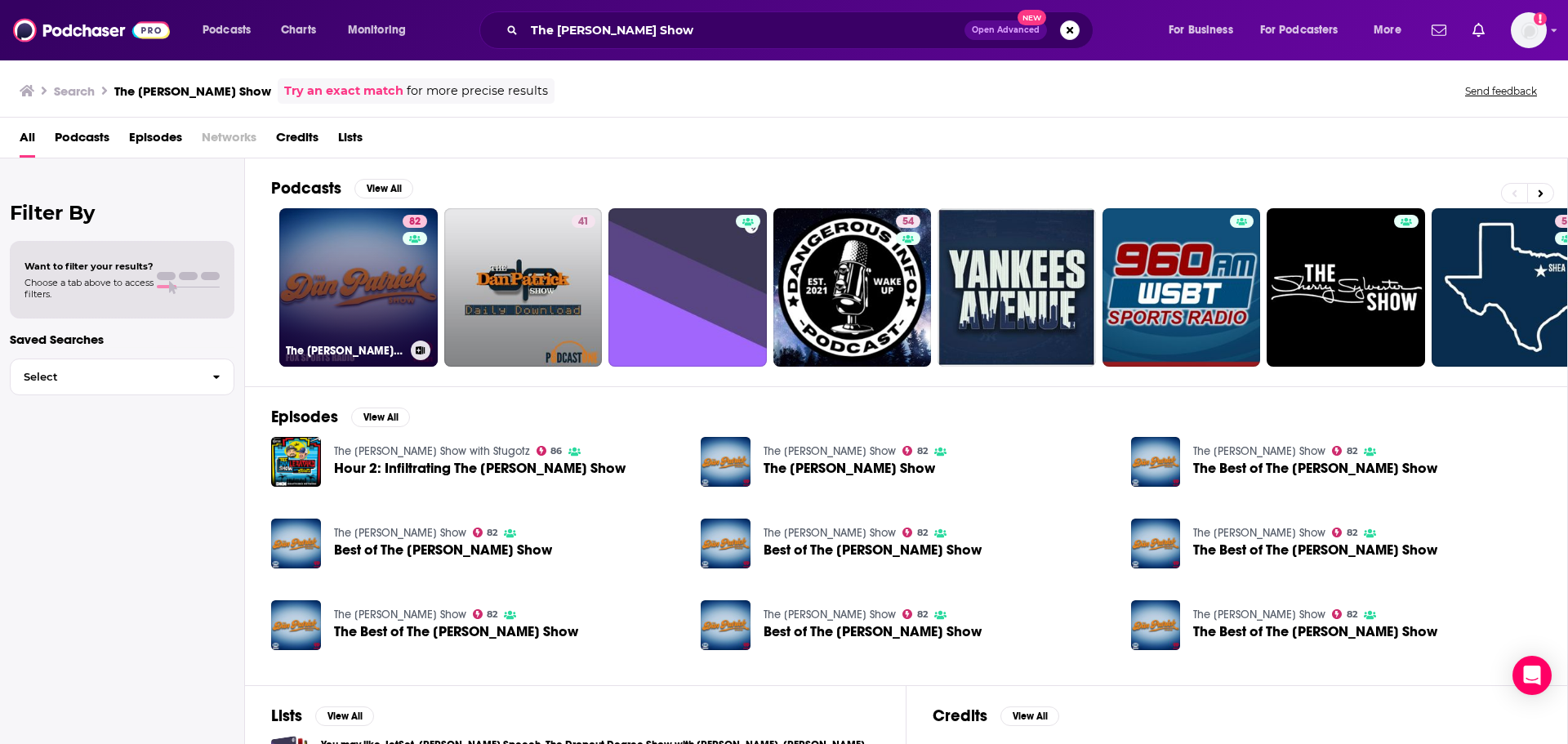
click at [353, 274] on link "82 The [PERSON_NAME] Show" at bounding box center [358, 288] width 159 height 159
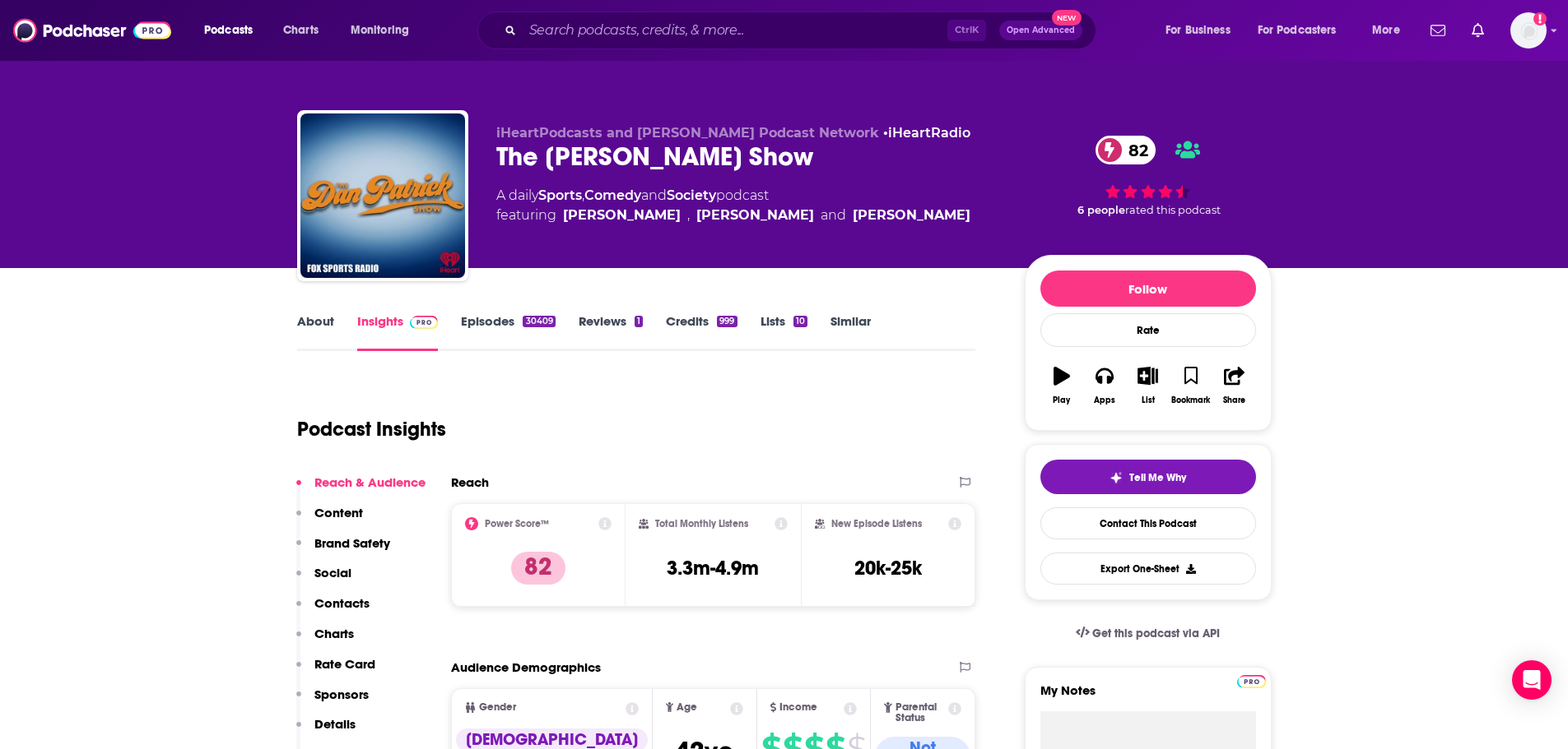
click at [366, 541] on p "Brand Safety" at bounding box center [352, 543] width 76 height 15
